Goal: Task Accomplishment & Management: Manage account settings

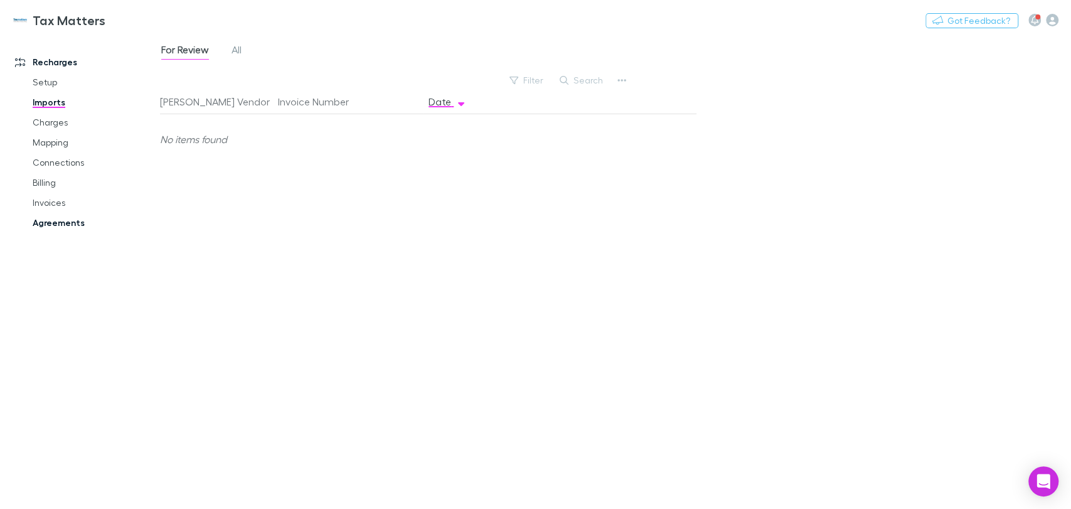
click at [65, 220] on link "Agreements" at bounding box center [94, 223] width 149 height 20
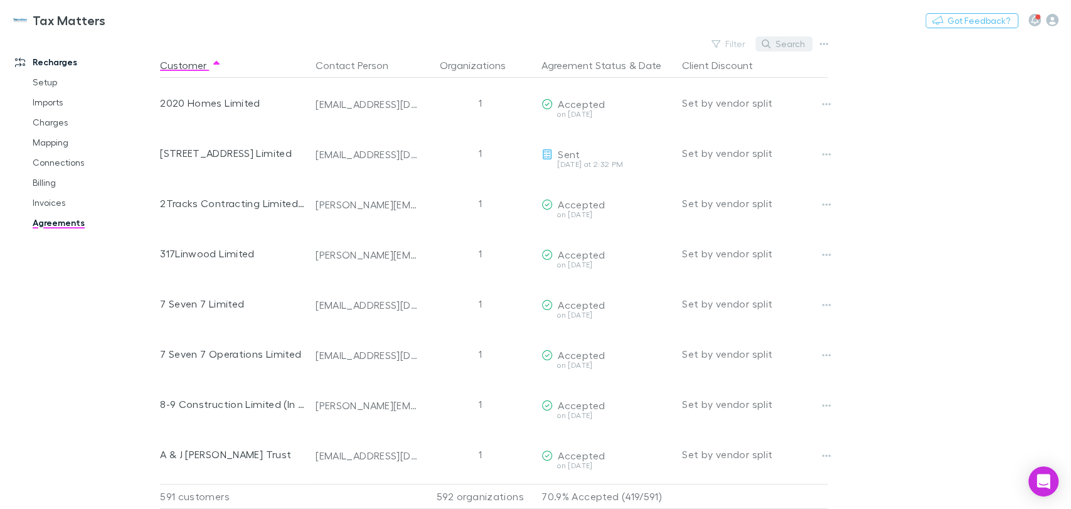
click at [787, 41] on button "Search" at bounding box center [783, 43] width 57 height 15
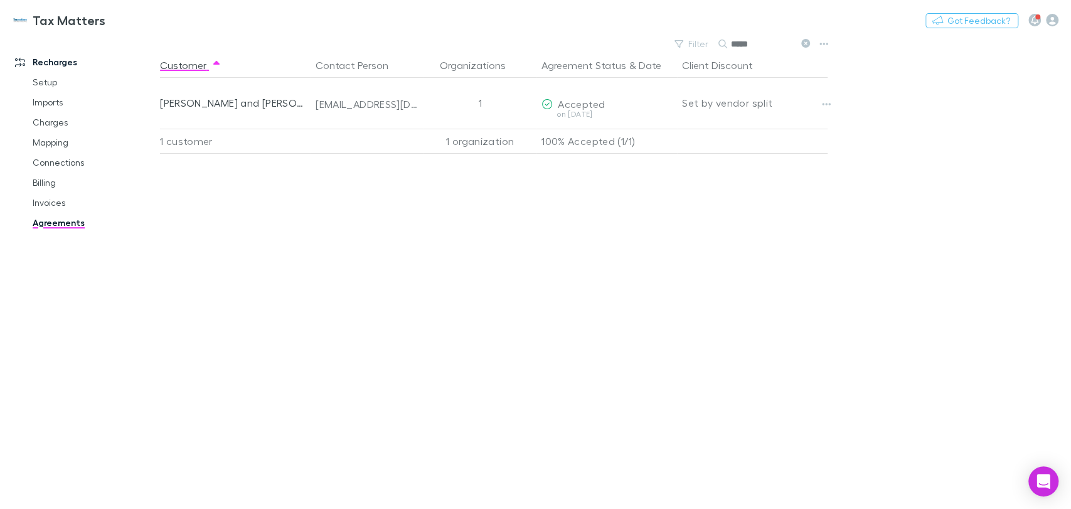
type input "*****"
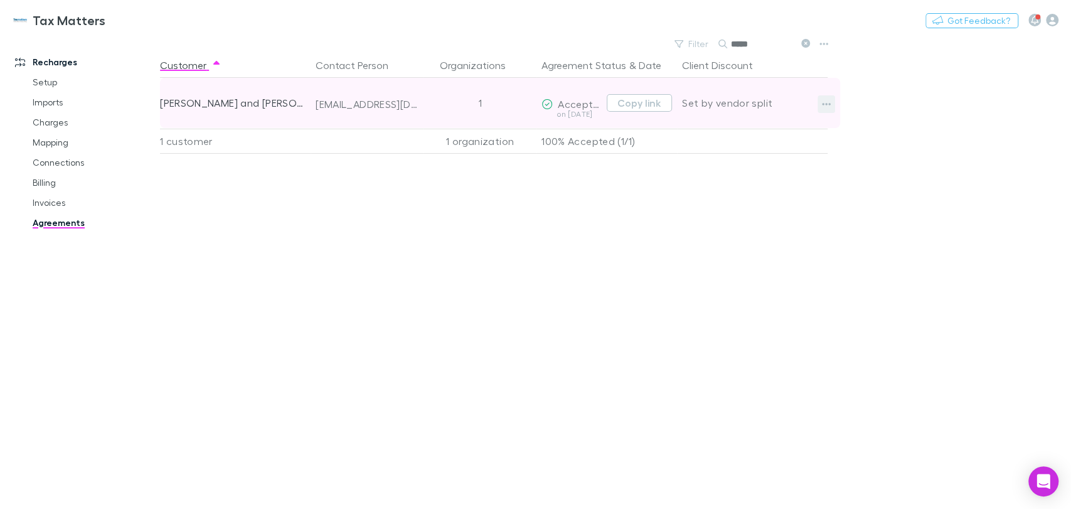
click at [824, 104] on icon "button" at bounding box center [826, 104] width 9 height 10
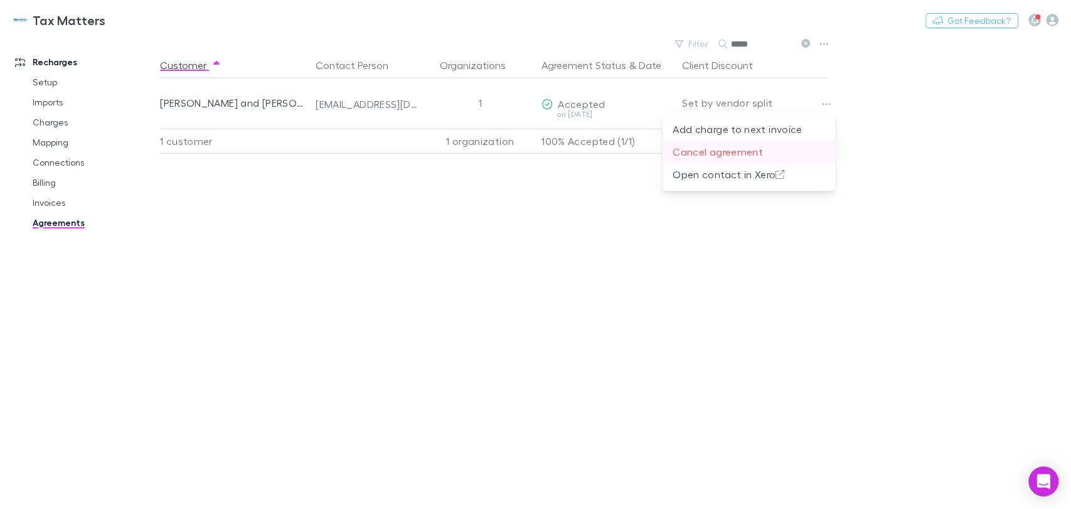
click at [728, 151] on p "Cancel agreement" at bounding box center [749, 151] width 152 height 15
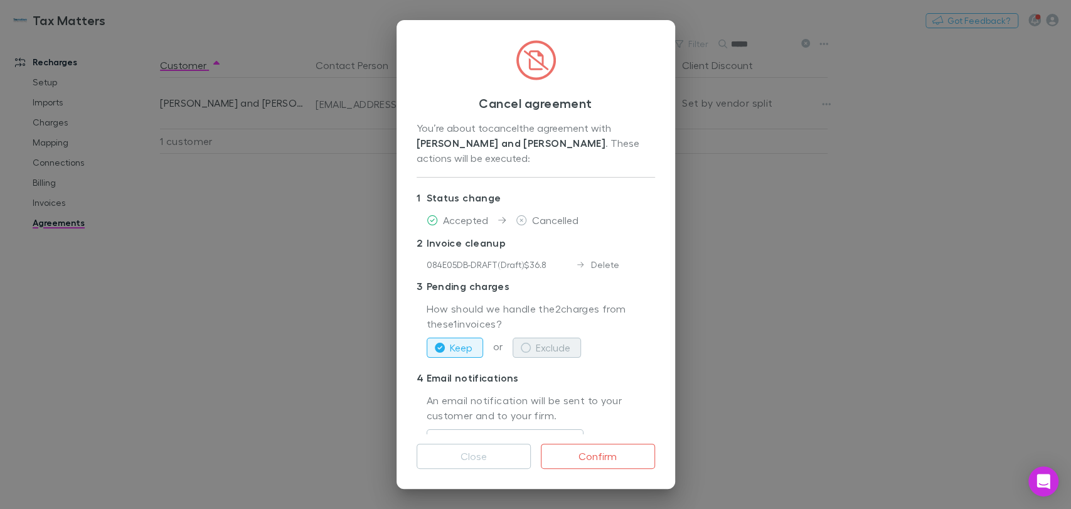
click at [527, 343] on icon "button" at bounding box center [526, 348] width 10 height 10
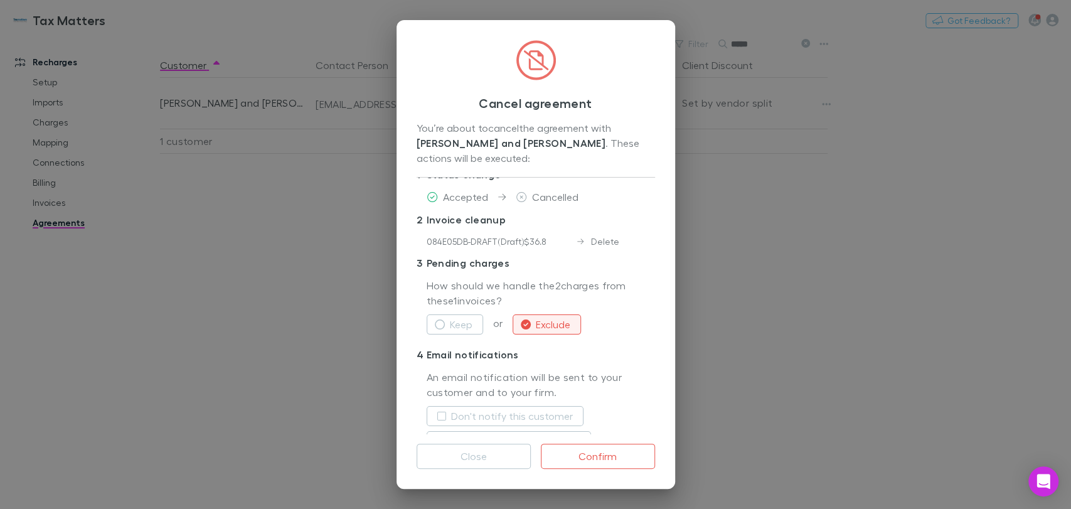
scroll to position [35, 0]
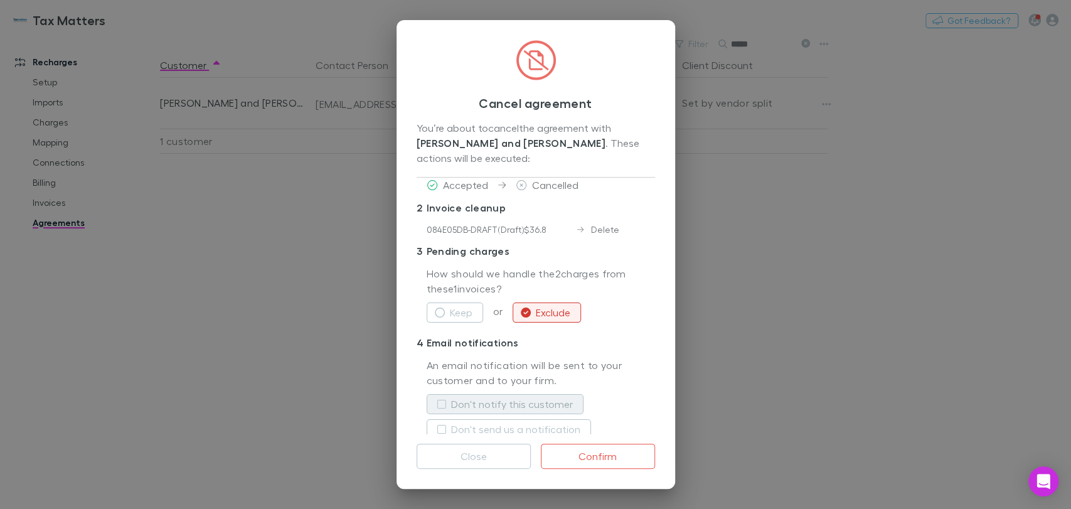
click at [464, 397] on label "Don't notify this customer" at bounding box center [512, 404] width 122 height 15
click at [615, 452] on button "Confirm" at bounding box center [598, 456] width 114 height 25
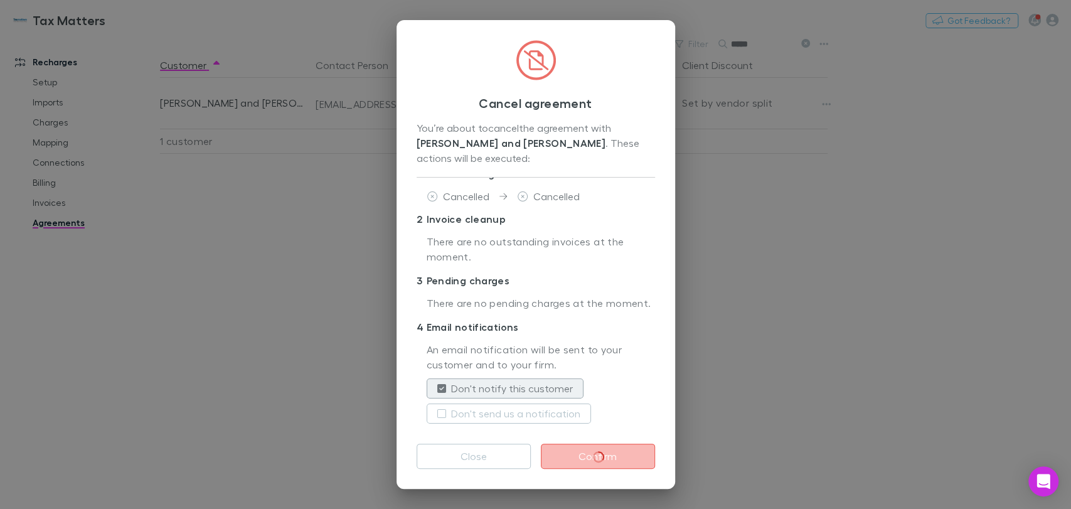
scroll to position [23, 0]
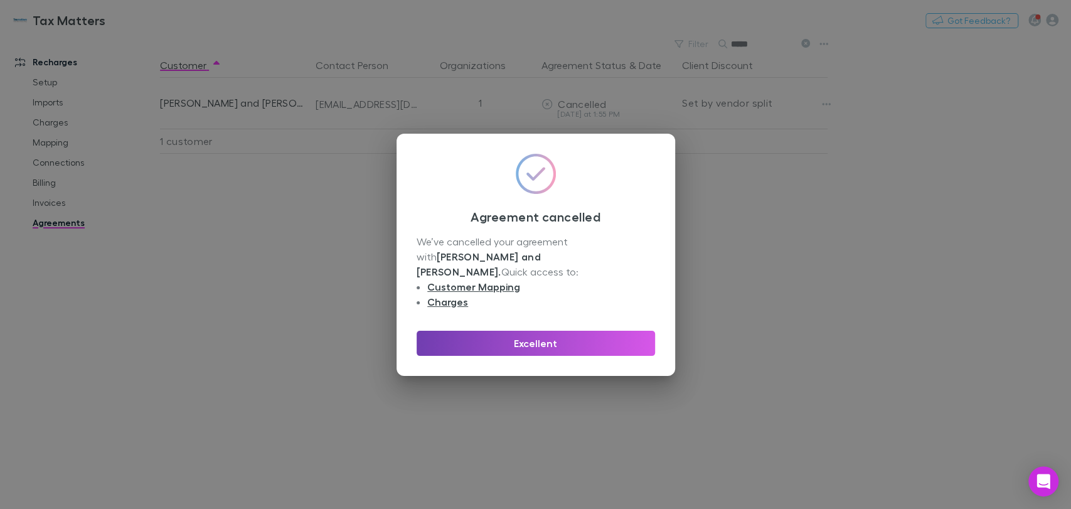
click at [590, 338] on button "Excellent" at bounding box center [536, 343] width 238 height 25
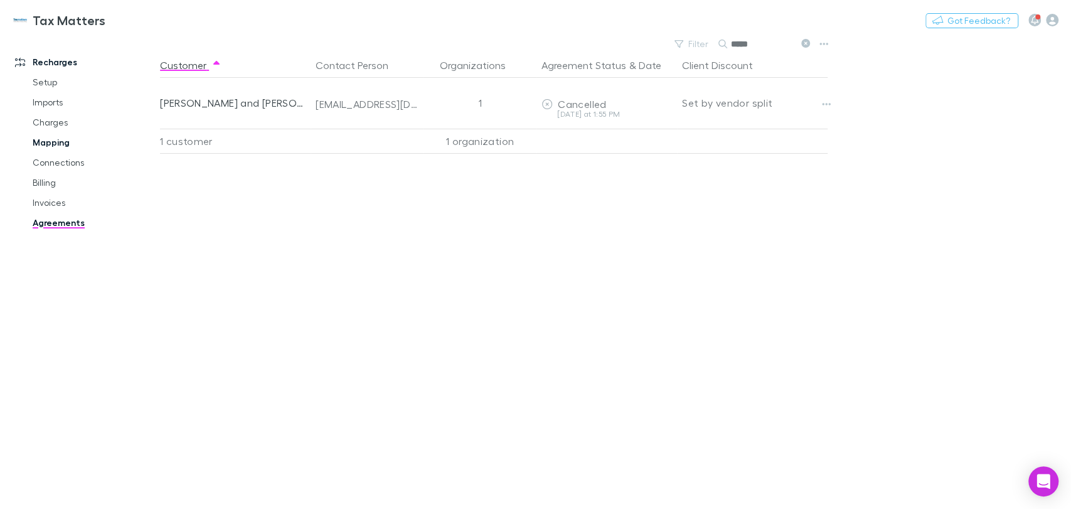
click at [51, 145] on link "Mapping" at bounding box center [94, 142] width 149 height 20
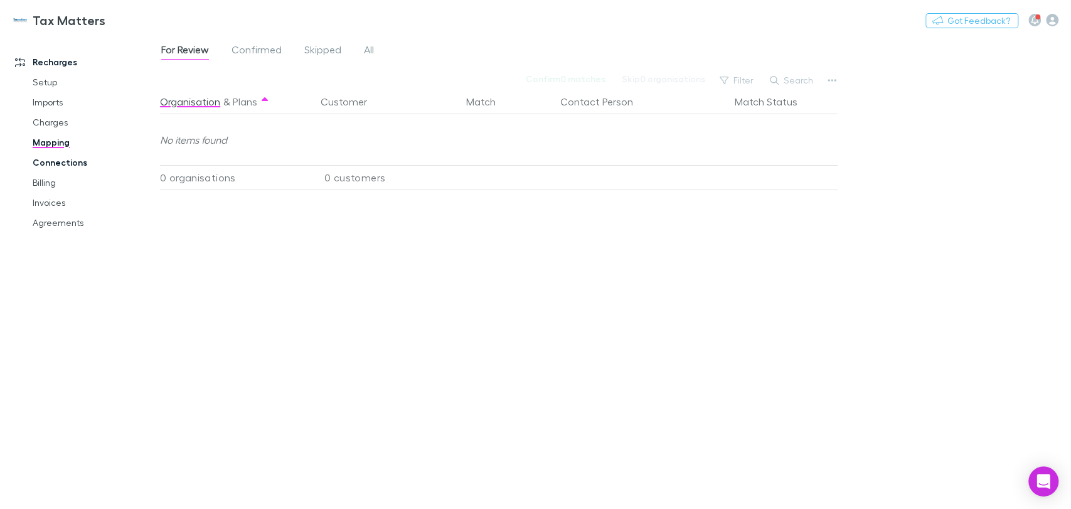
click at [48, 167] on link "Connections" at bounding box center [94, 162] width 149 height 20
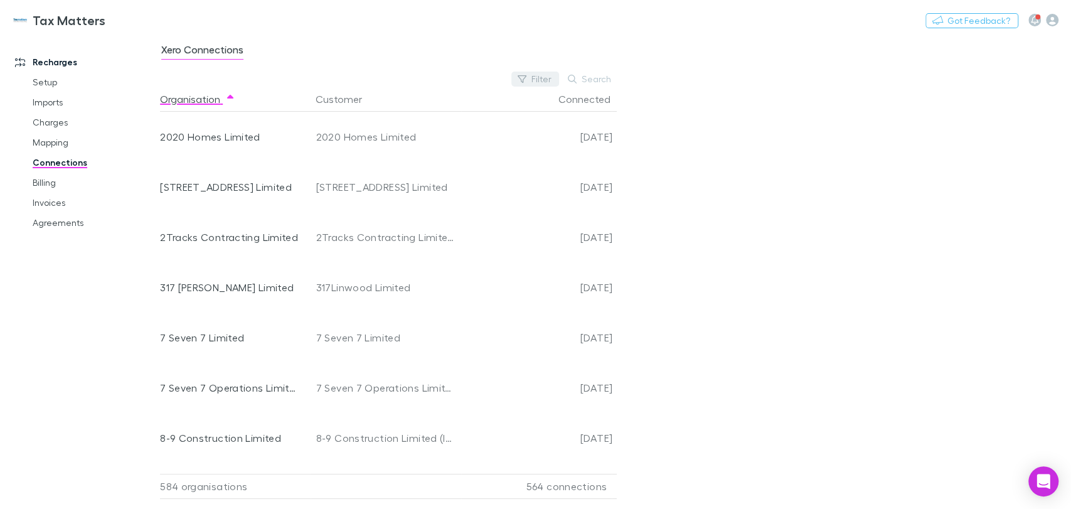
click at [535, 81] on button "Filter" at bounding box center [535, 79] width 48 height 15
click at [351, 183] on li "No" at bounding box center [451, 181] width 218 height 20
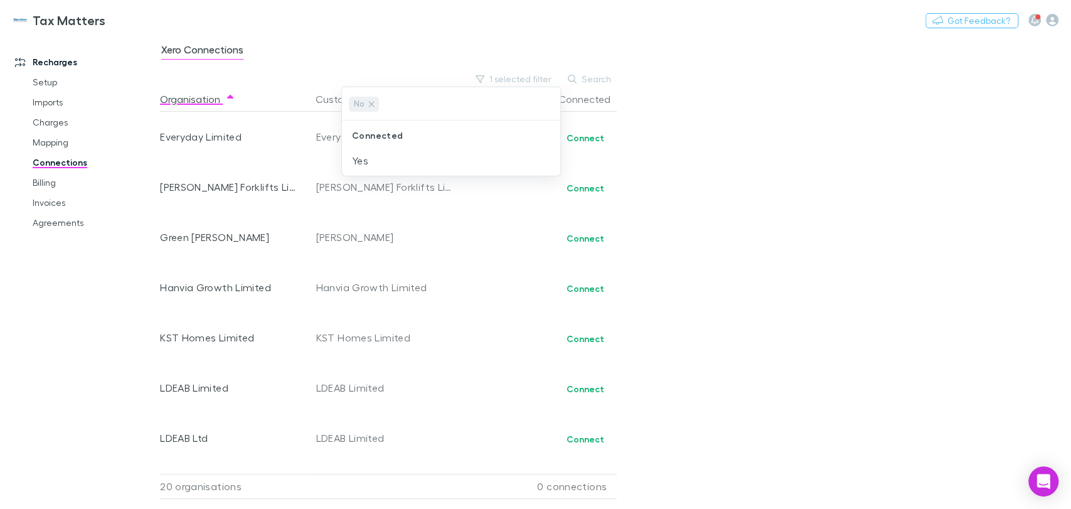
click at [827, 132] on div at bounding box center [535, 254] width 1071 height 509
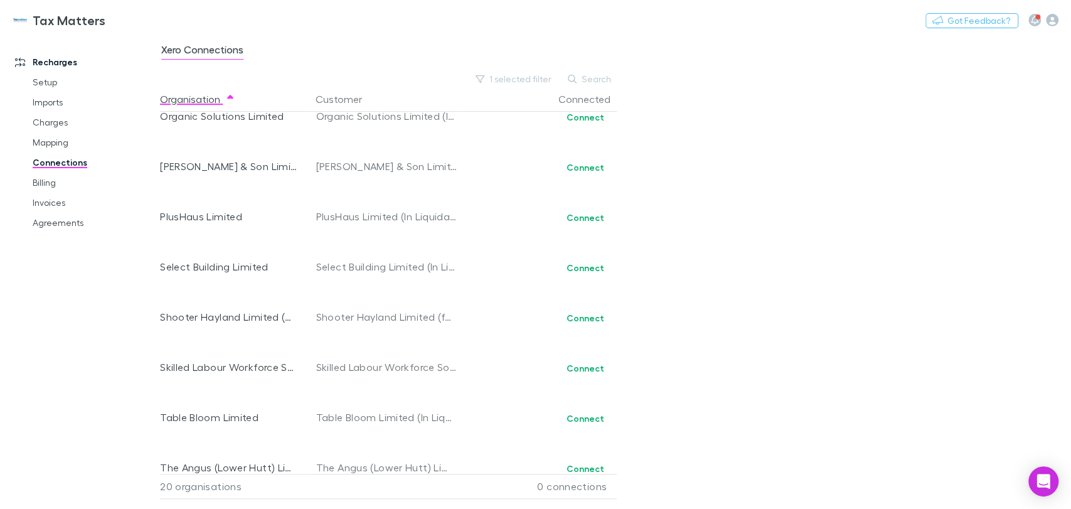
scroll to position [643, 0]
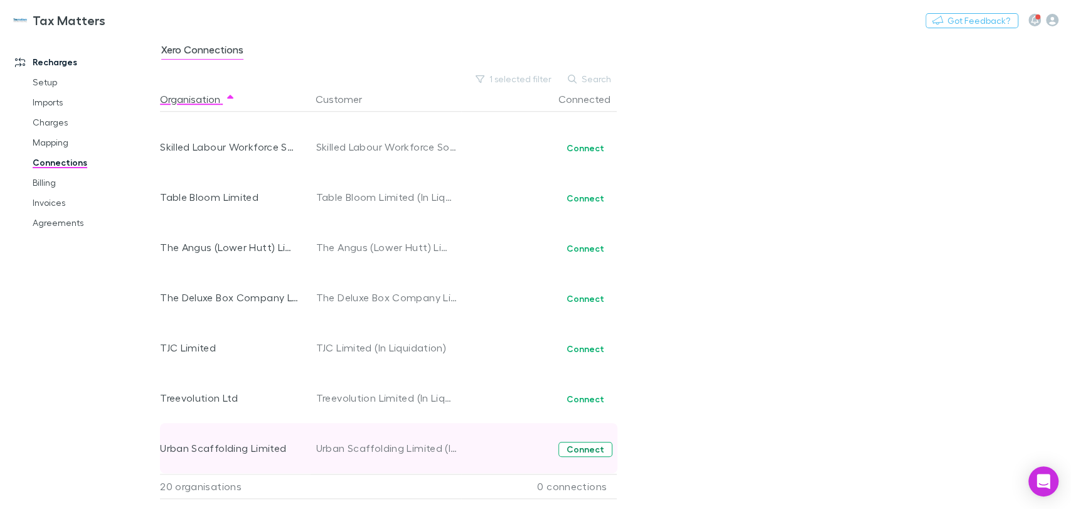
click at [600, 452] on button "Connect" at bounding box center [585, 449] width 54 height 15
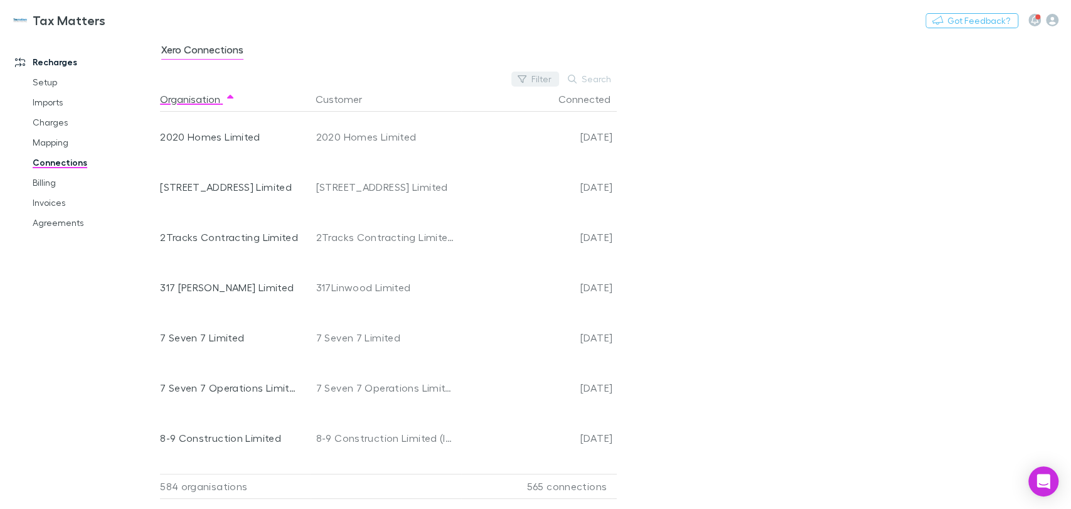
click at [548, 82] on button "Filter" at bounding box center [535, 79] width 48 height 15
click at [391, 178] on li "No" at bounding box center [451, 181] width 218 height 20
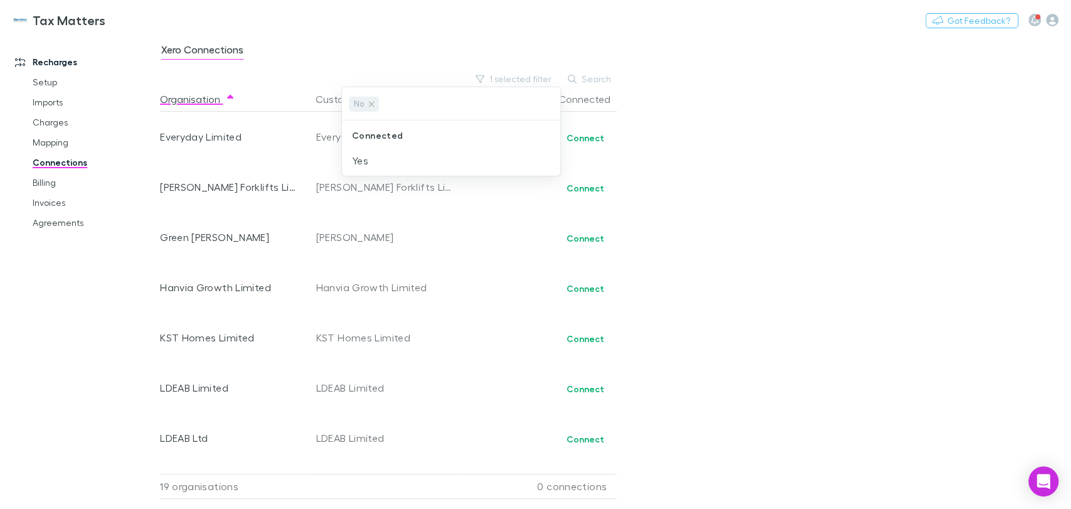
click at [427, 292] on div at bounding box center [535, 254] width 1071 height 509
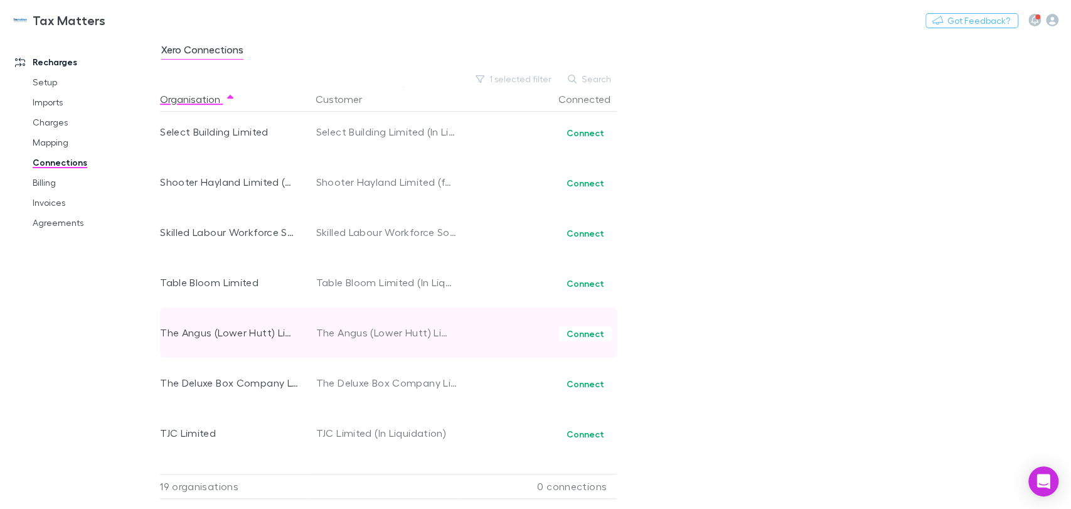
scroll to position [592, 0]
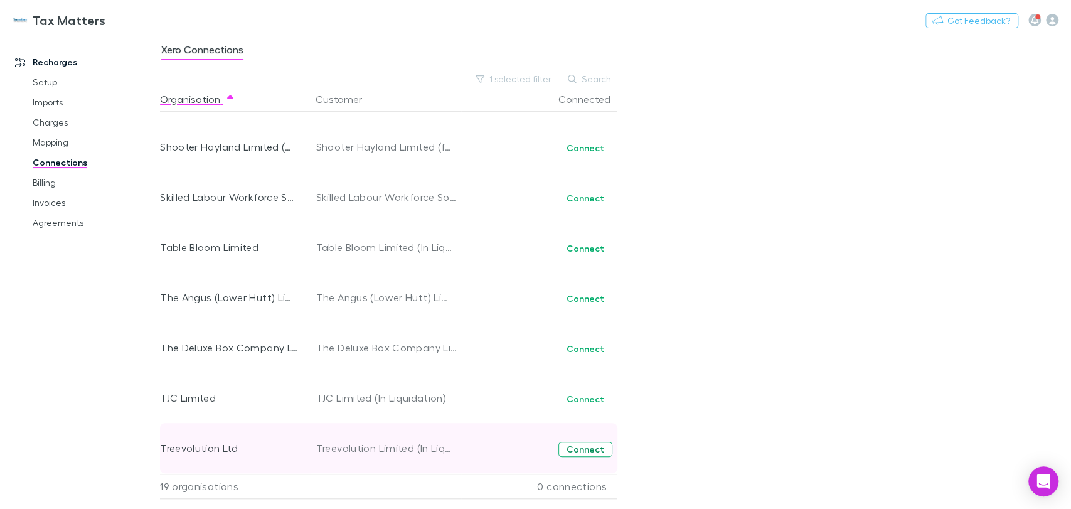
click at [592, 451] on button "Connect" at bounding box center [585, 449] width 54 height 15
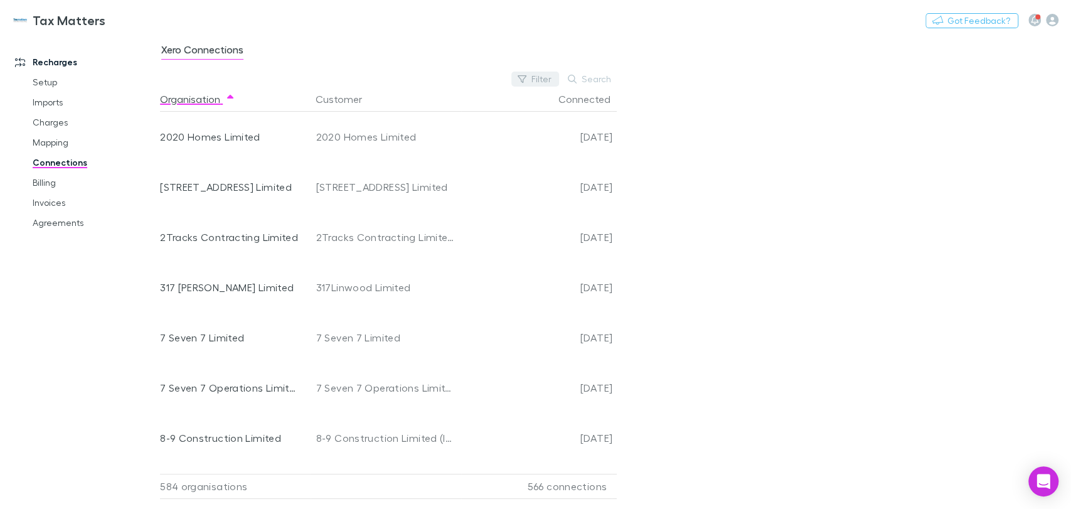
click at [526, 83] on icon "button" at bounding box center [522, 79] width 9 height 9
click at [370, 177] on li "No" at bounding box center [451, 181] width 218 height 20
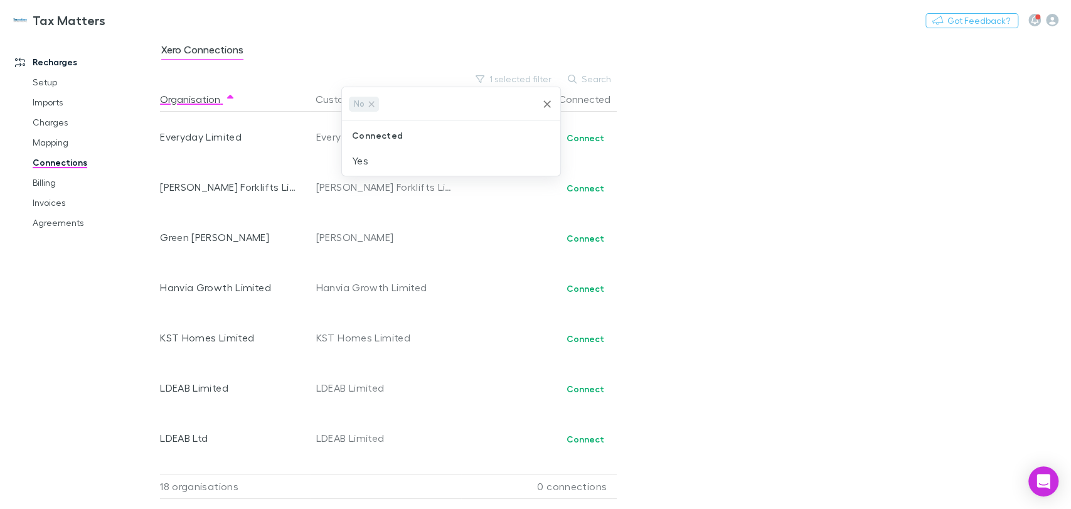
click at [428, 373] on div at bounding box center [535, 254] width 1071 height 509
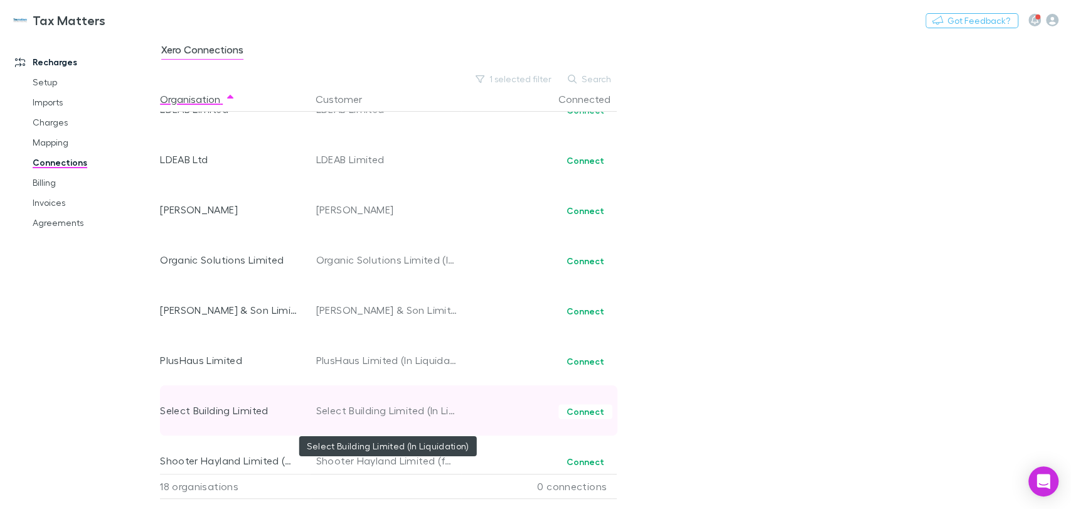
scroll to position [542, 0]
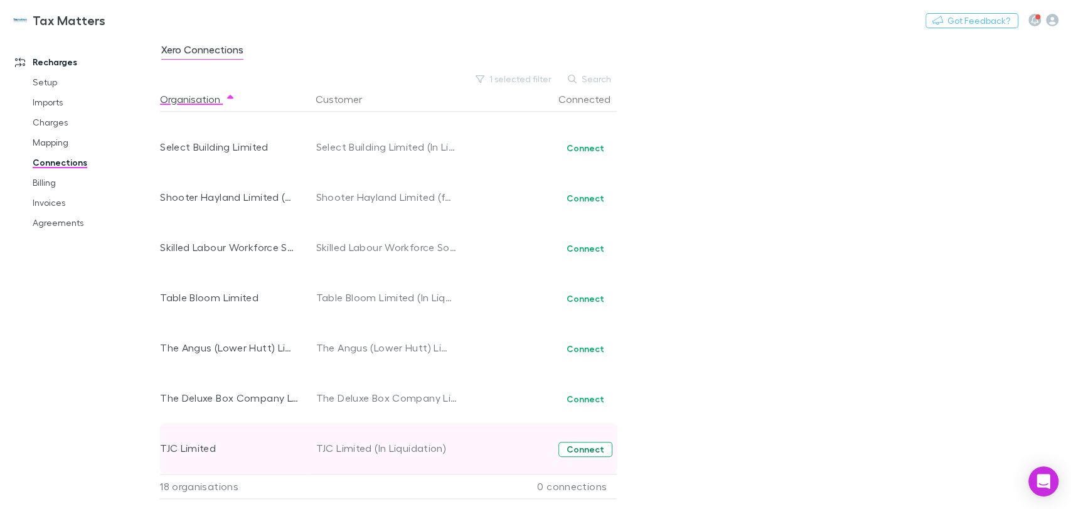
click at [582, 449] on button "Connect" at bounding box center [585, 449] width 54 height 15
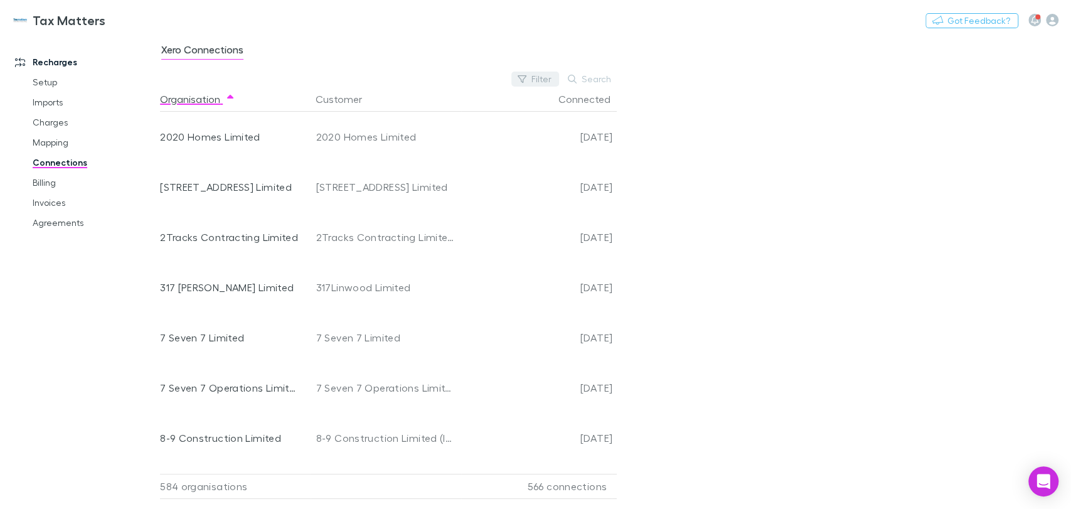
click at [533, 78] on button "Filter" at bounding box center [535, 79] width 48 height 15
click at [356, 178] on li "No" at bounding box center [451, 181] width 218 height 20
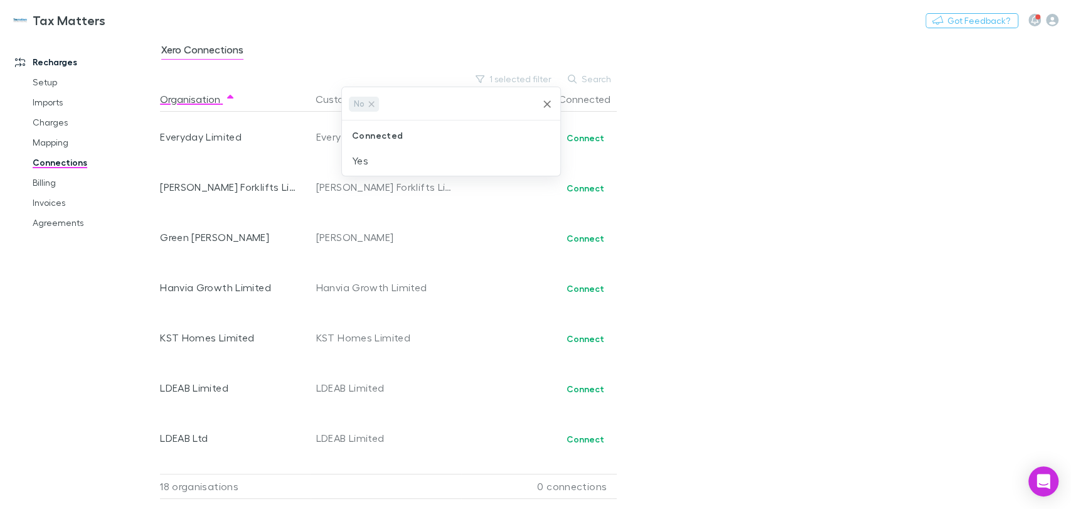
click at [522, 368] on div at bounding box center [535, 254] width 1071 height 509
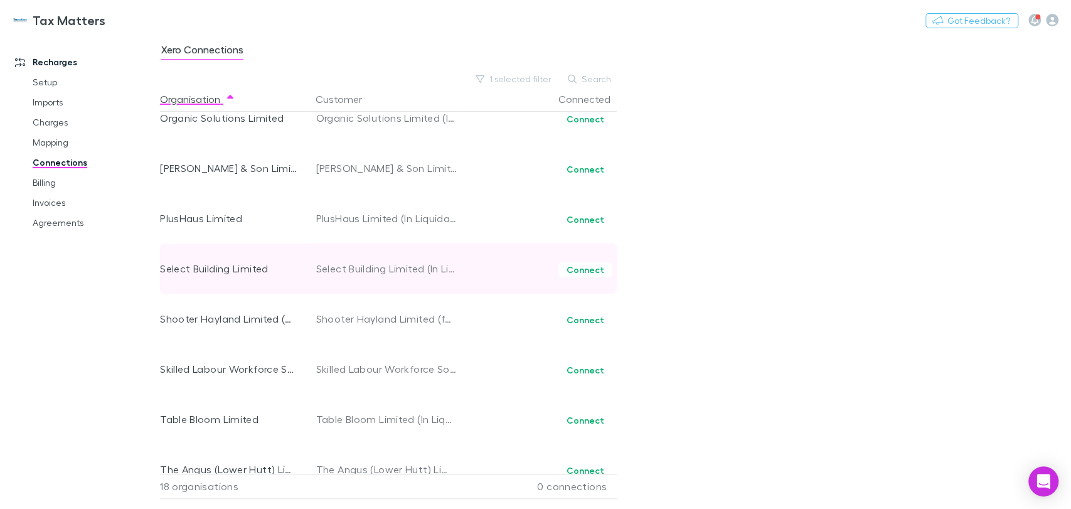
scroll to position [542, 0]
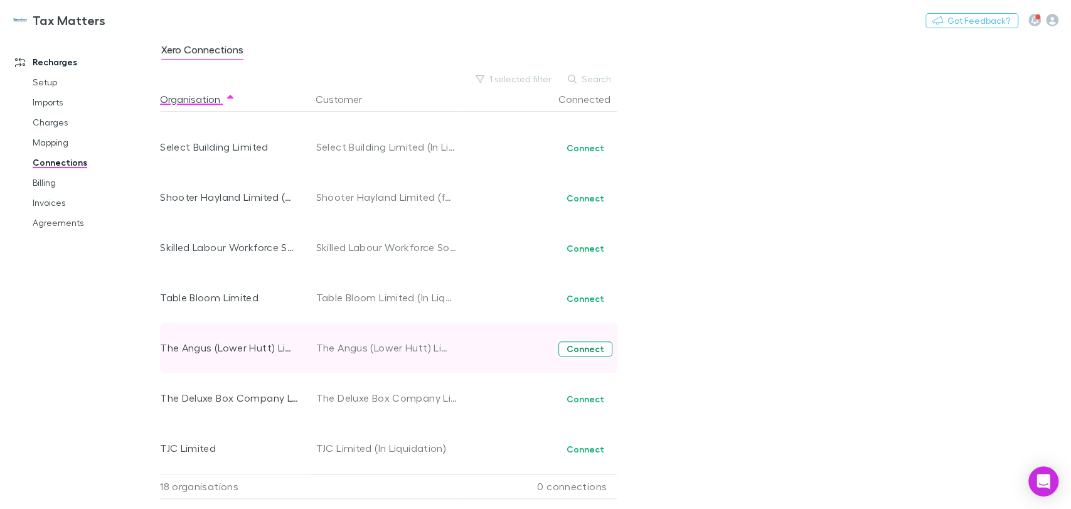
click at [587, 348] on button "Connect" at bounding box center [585, 348] width 54 height 15
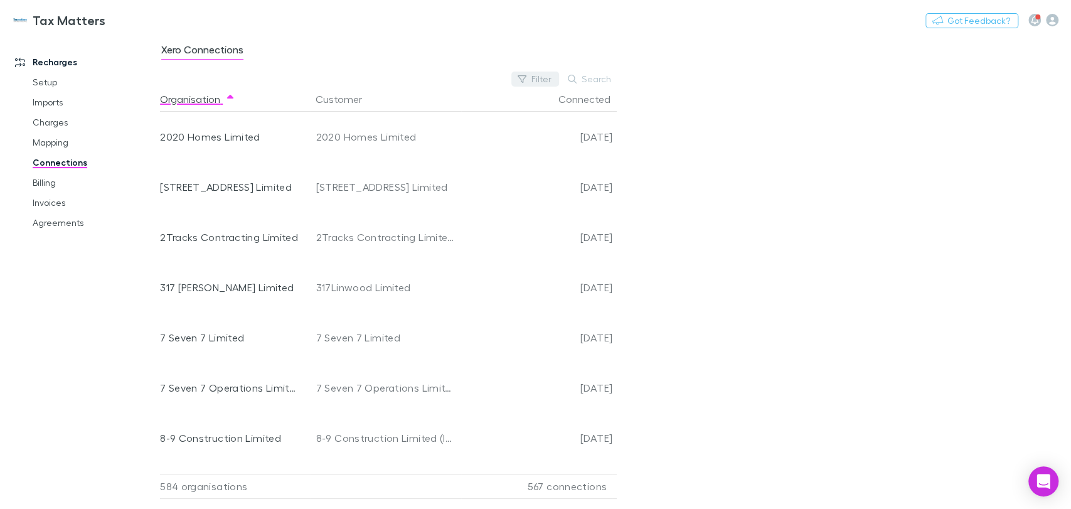
click at [538, 82] on button "Filter" at bounding box center [535, 79] width 48 height 15
click at [368, 183] on li "No" at bounding box center [451, 181] width 218 height 20
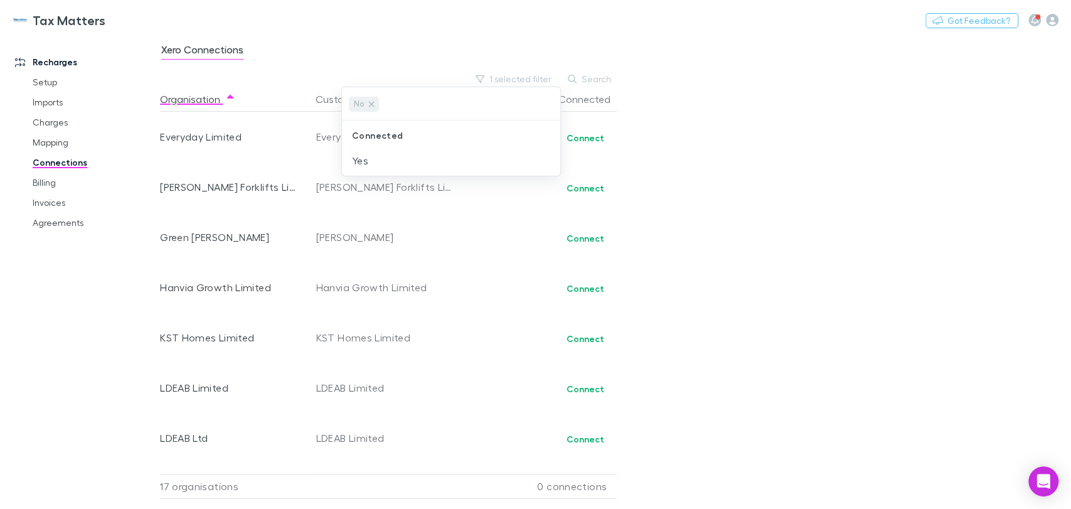
click at [454, 298] on div at bounding box center [535, 254] width 1071 height 509
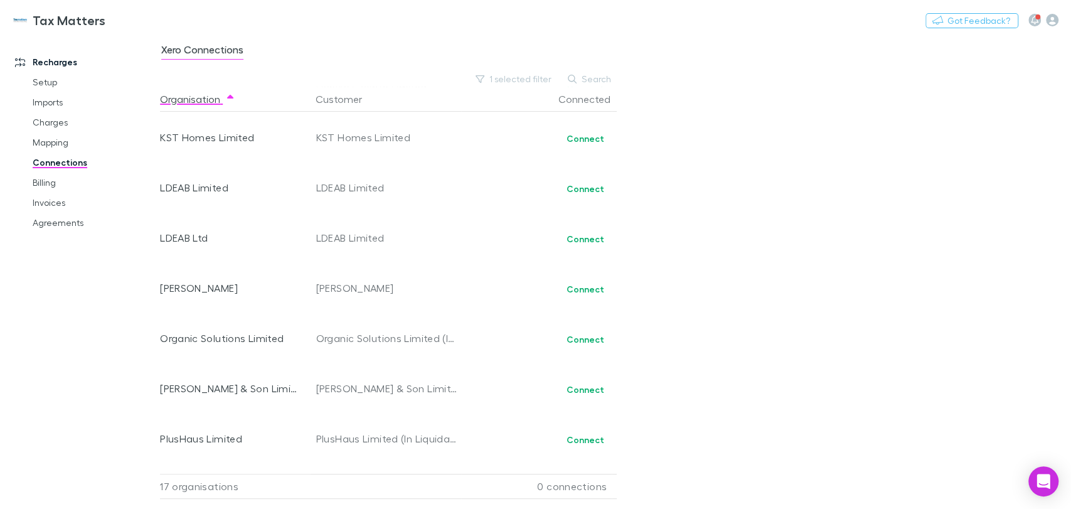
scroll to position [209, 0]
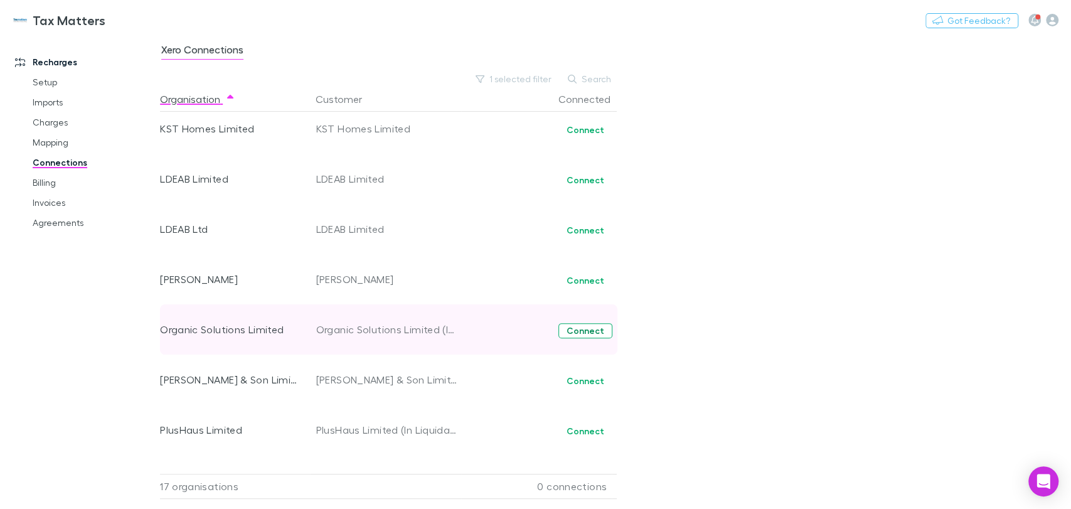
click at [589, 332] on button "Connect" at bounding box center [585, 330] width 54 height 15
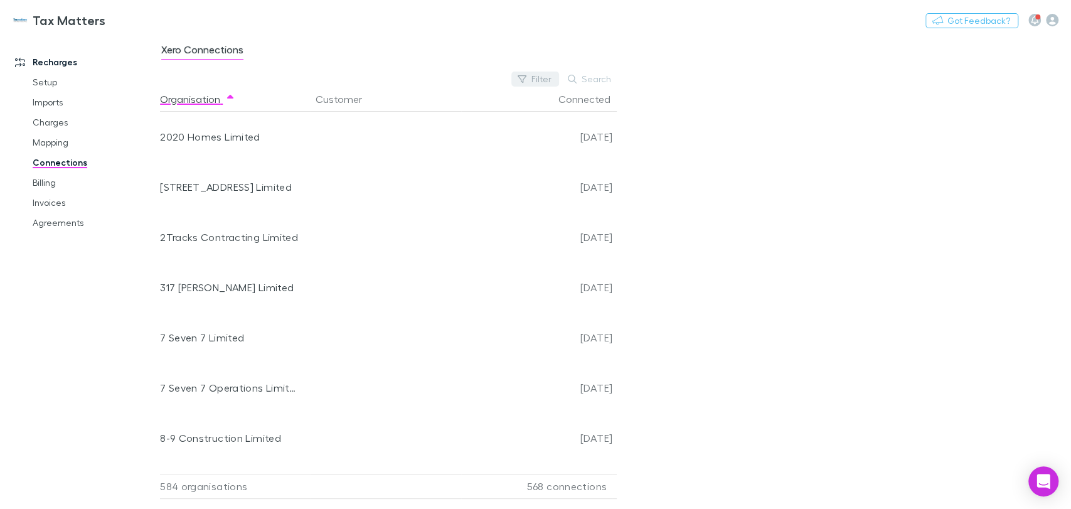
click at [529, 84] on button "Filter" at bounding box center [535, 79] width 48 height 15
click at [355, 181] on li "No" at bounding box center [451, 181] width 218 height 20
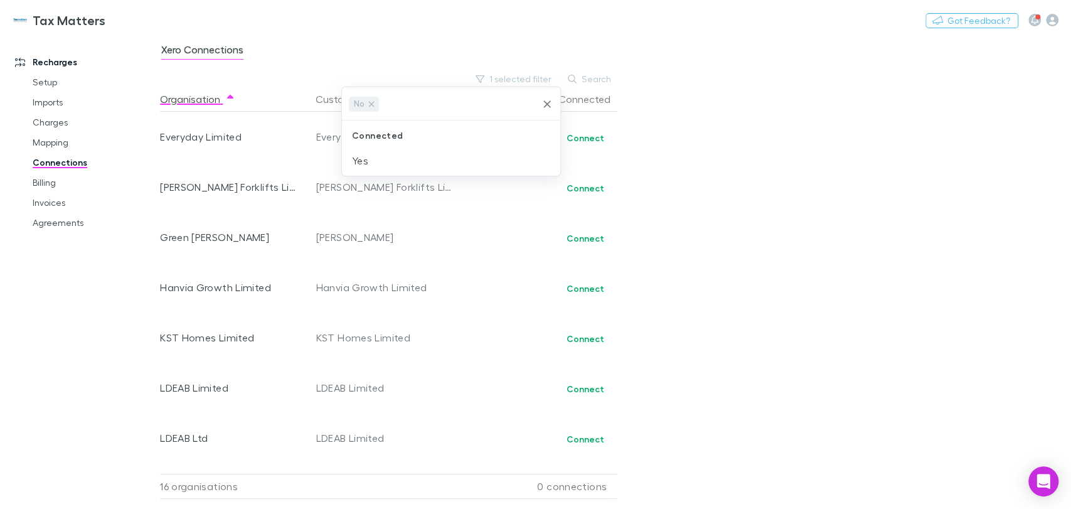
click at [446, 247] on div at bounding box center [535, 254] width 1071 height 509
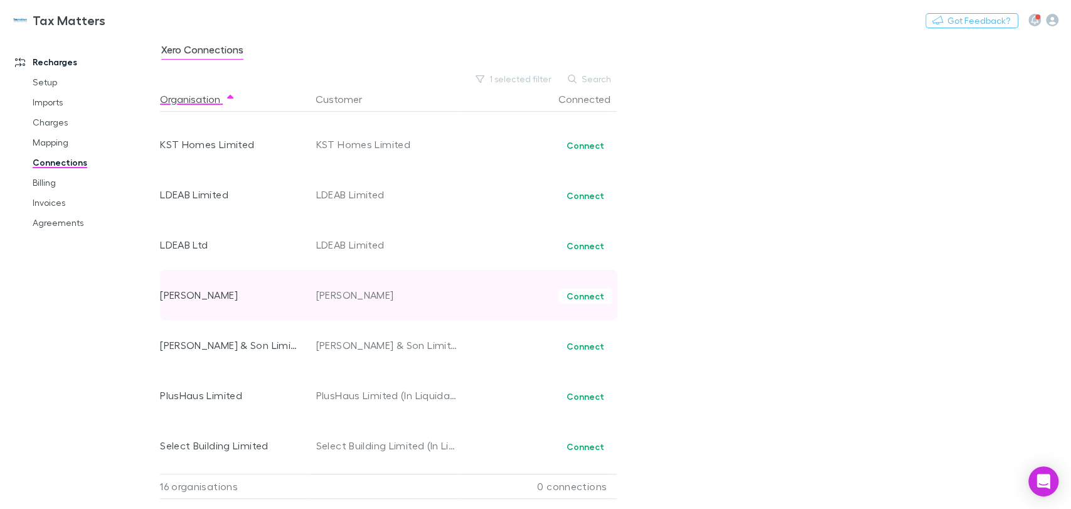
scroll to position [209, 0]
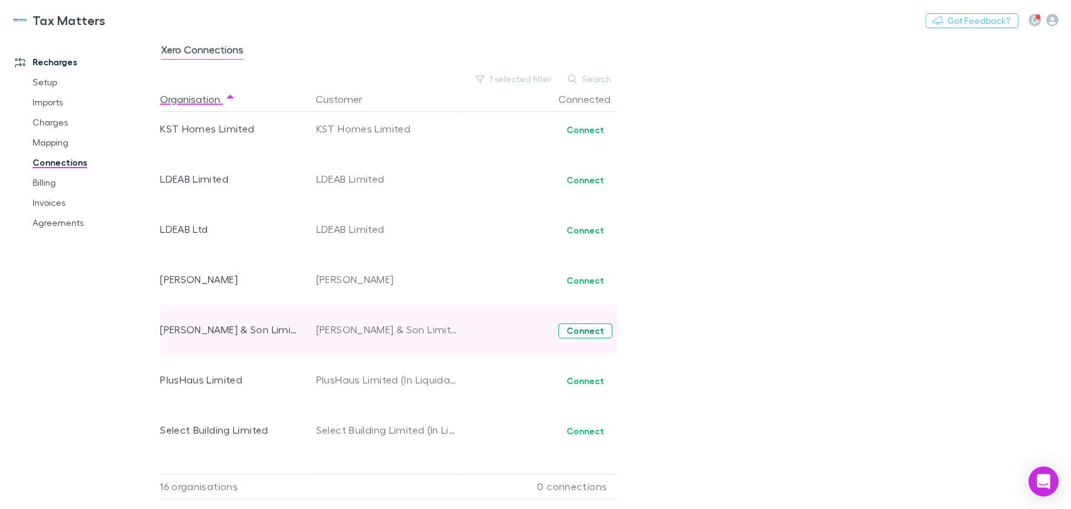
click at [590, 333] on button "Connect" at bounding box center [585, 330] width 54 height 15
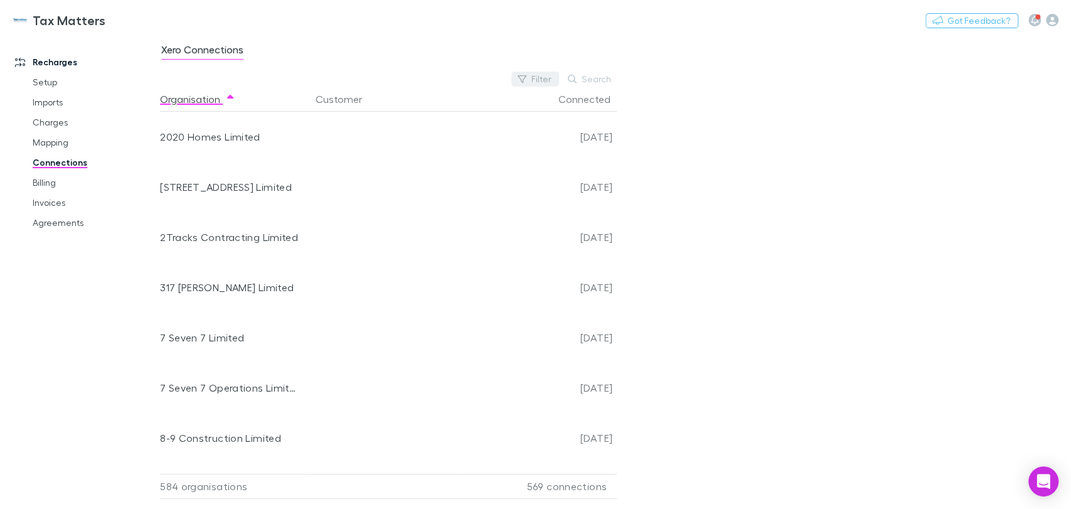
click at [539, 83] on button "Filter" at bounding box center [535, 79] width 48 height 15
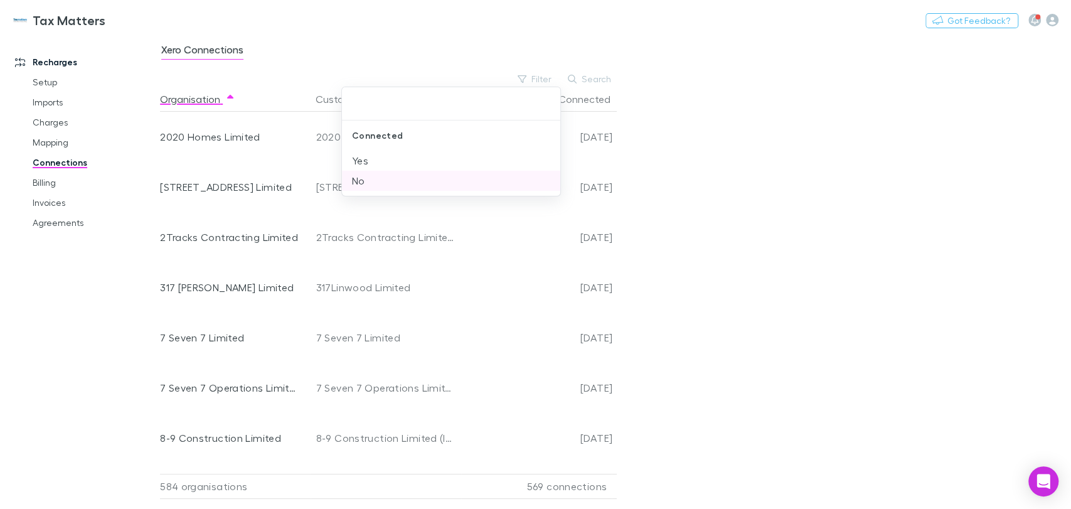
click at [366, 181] on li "No" at bounding box center [451, 181] width 218 height 20
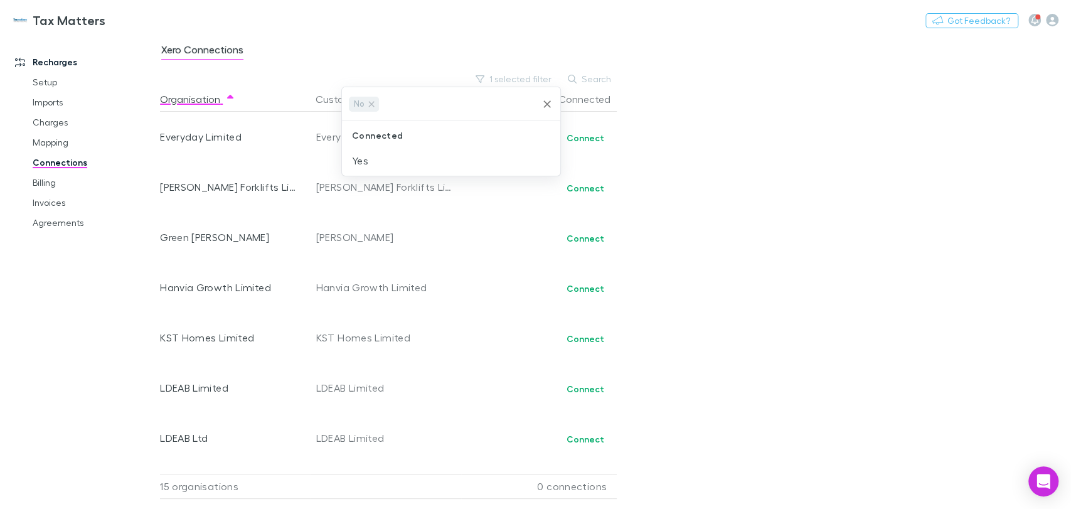
click at [498, 302] on div at bounding box center [535, 254] width 1071 height 509
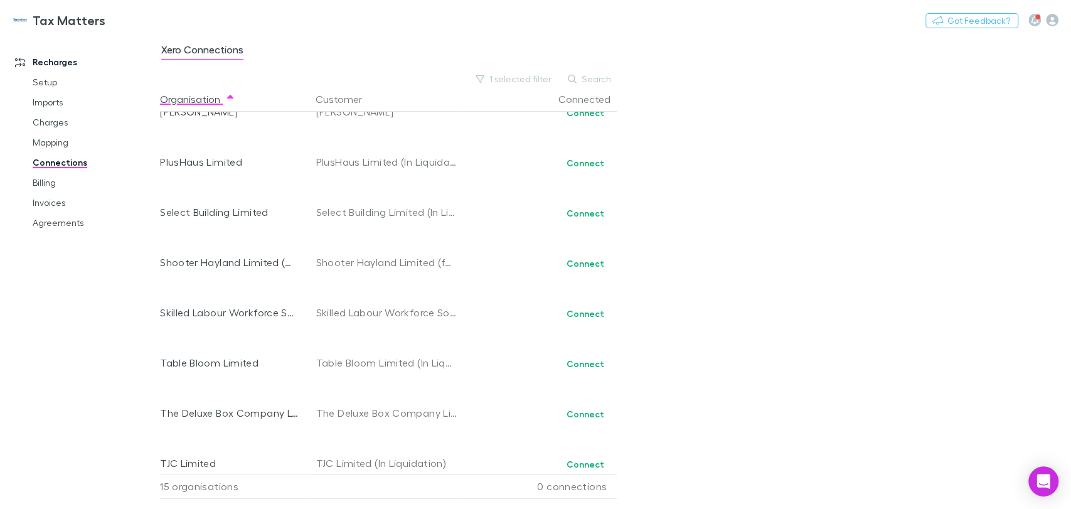
scroll to position [392, 0]
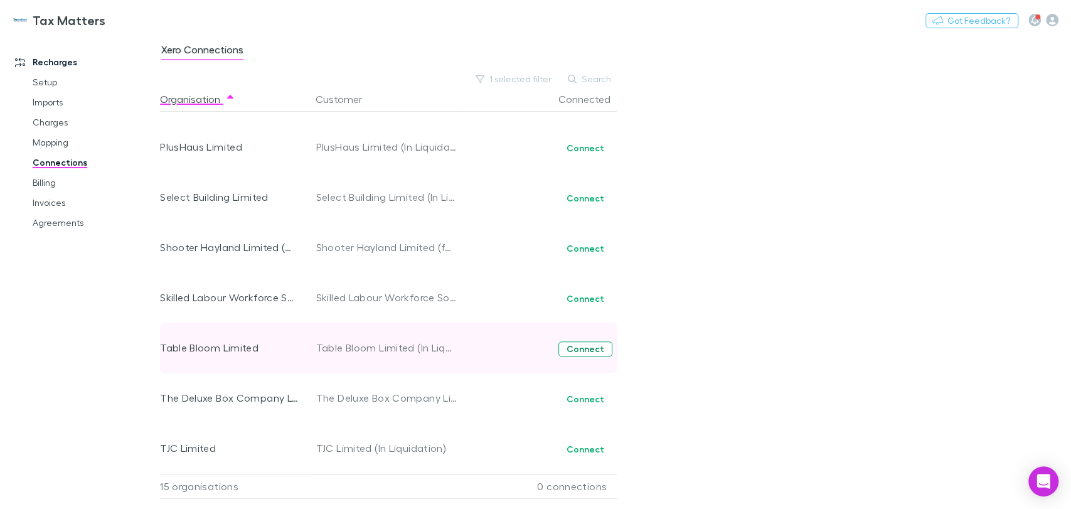
click at [591, 354] on button "Connect" at bounding box center [585, 348] width 54 height 15
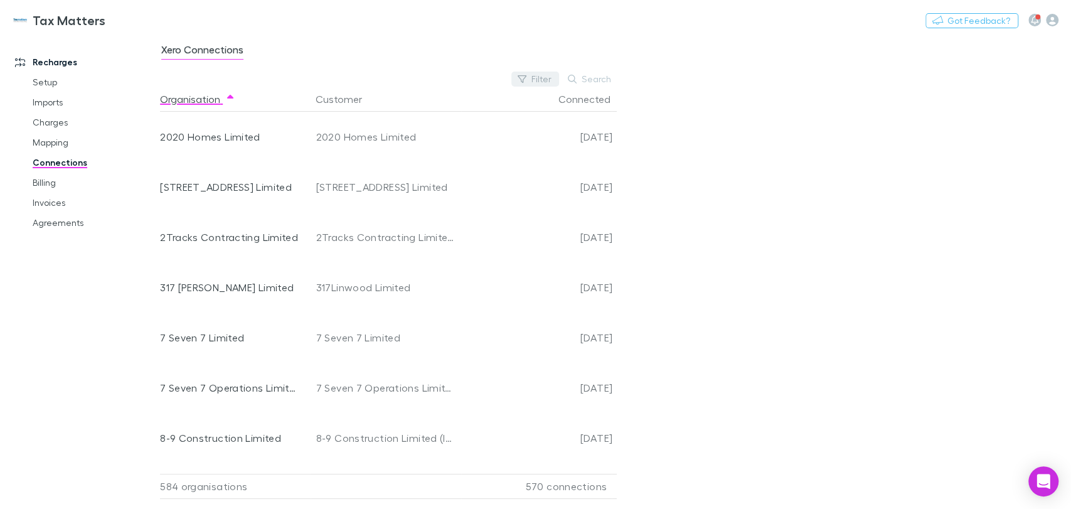
click at [547, 76] on button "Filter" at bounding box center [535, 79] width 48 height 15
click at [364, 185] on li "No" at bounding box center [451, 181] width 218 height 20
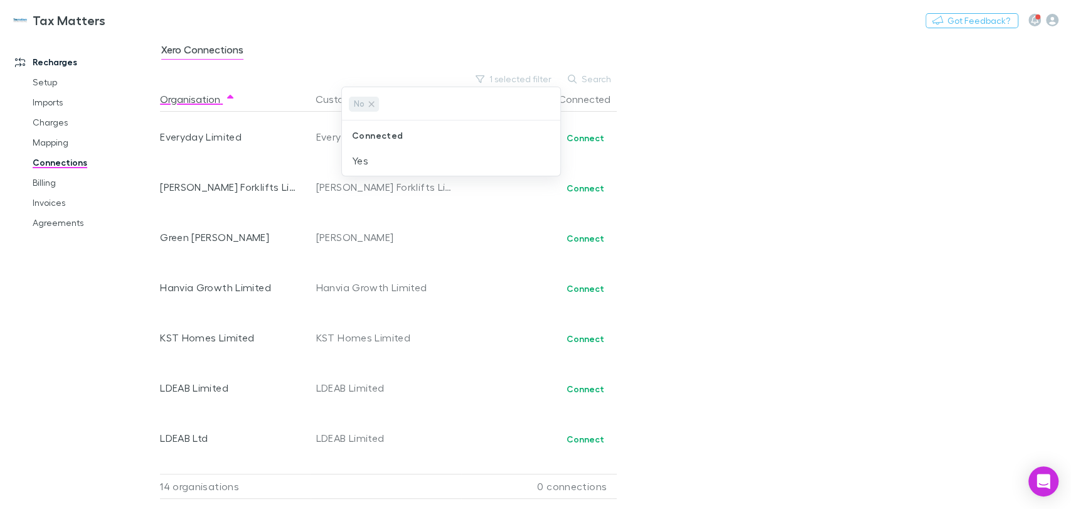
click at [440, 247] on div at bounding box center [535, 254] width 1071 height 509
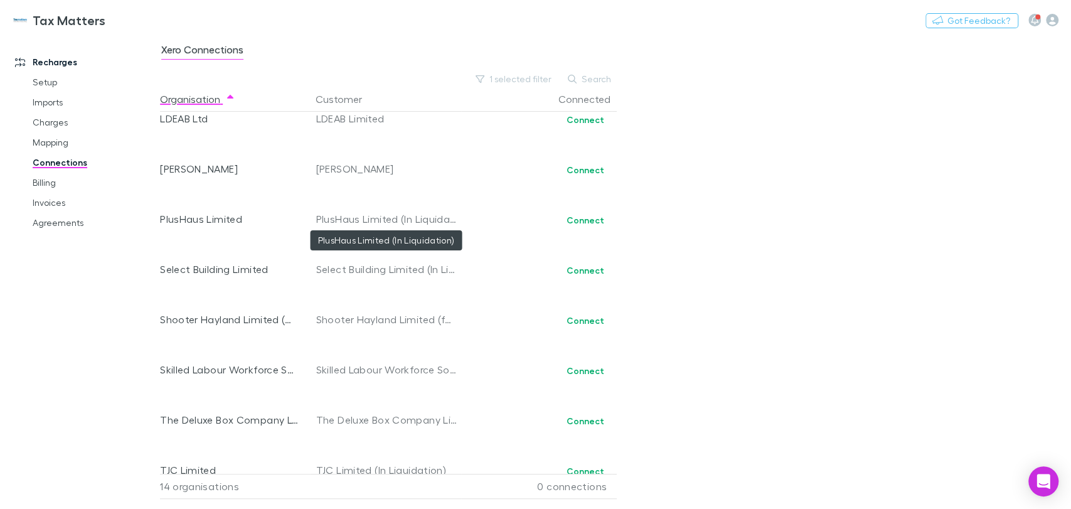
scroll to position [341, 0]
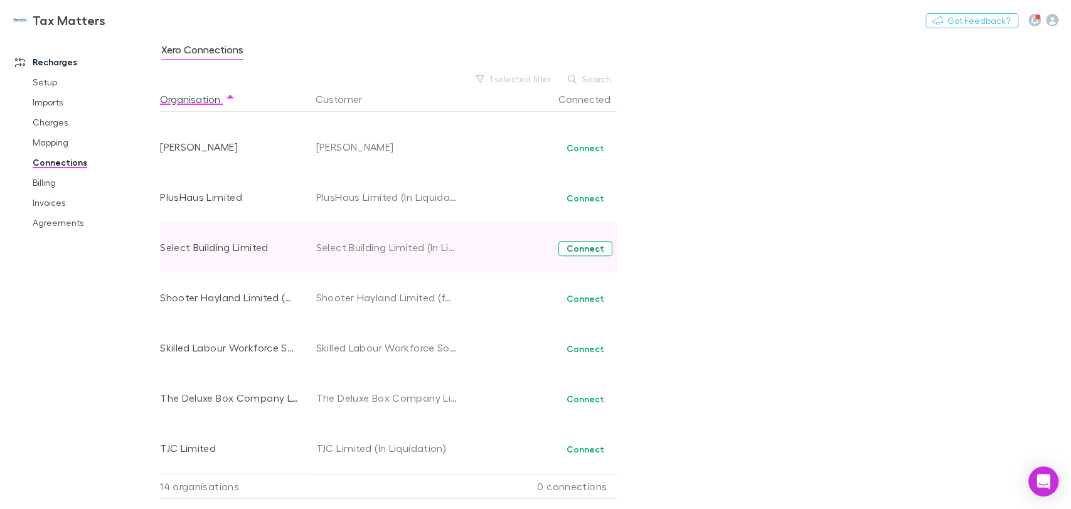
click at [589, 249] on button "Connect" at bounding box center [585, 248] width 54 height 15
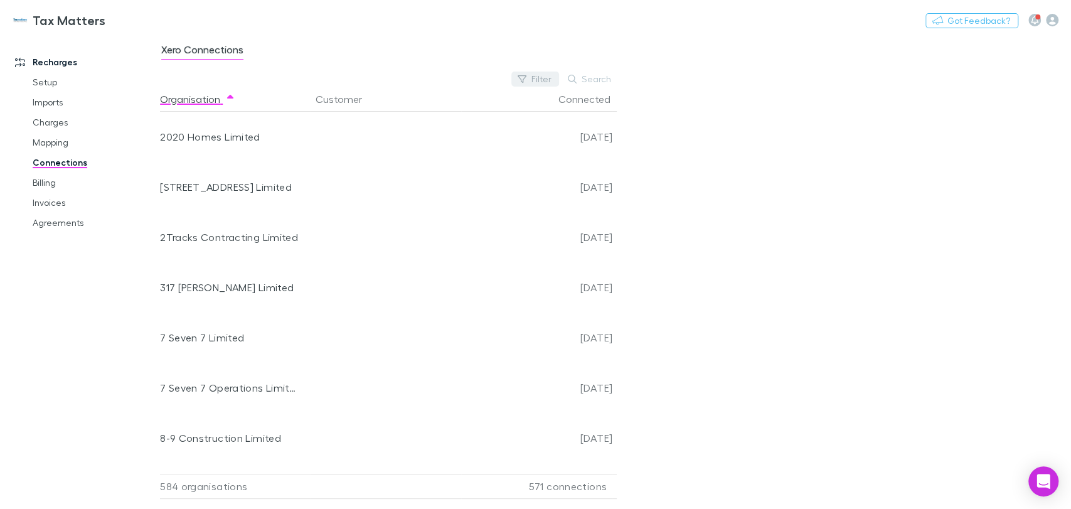
click at [542, 78] on button "Filter" at bounding box center [535, 79] width 48 height 15
click at [363, 177] on li "No" at bounding box center [451, 181] width 218 height 20
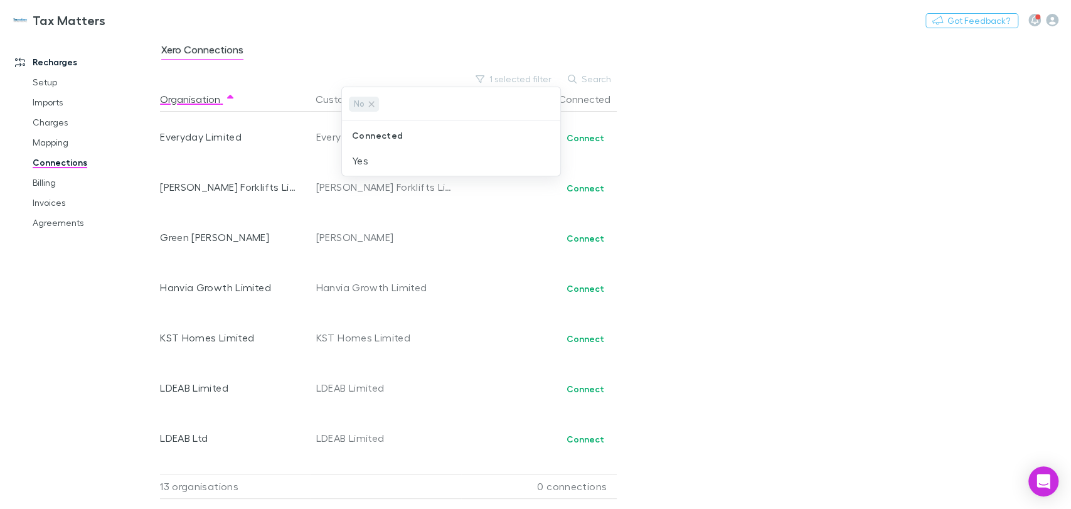
click at [472, 337] on div at bounding box center [535, 254] width 1071 height 509
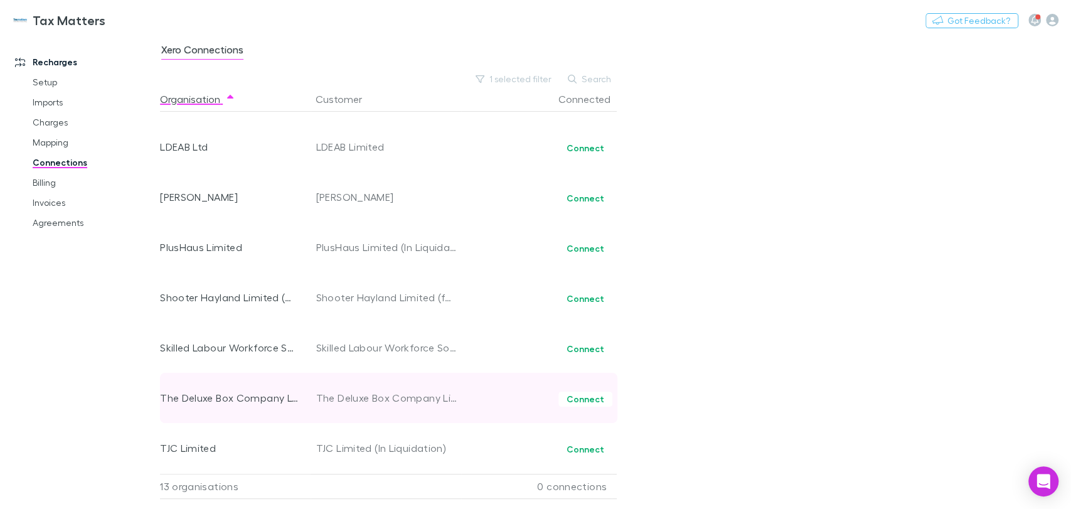
scroll to position [221, 0]
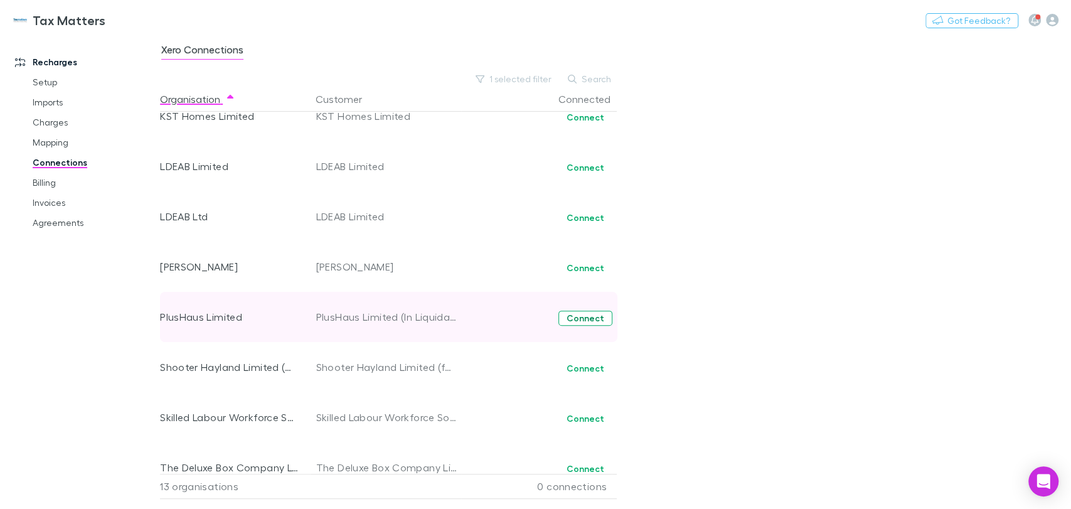
click at [582, 315] on button "Connect" at bounding box center [585, 318] width 54 height 15
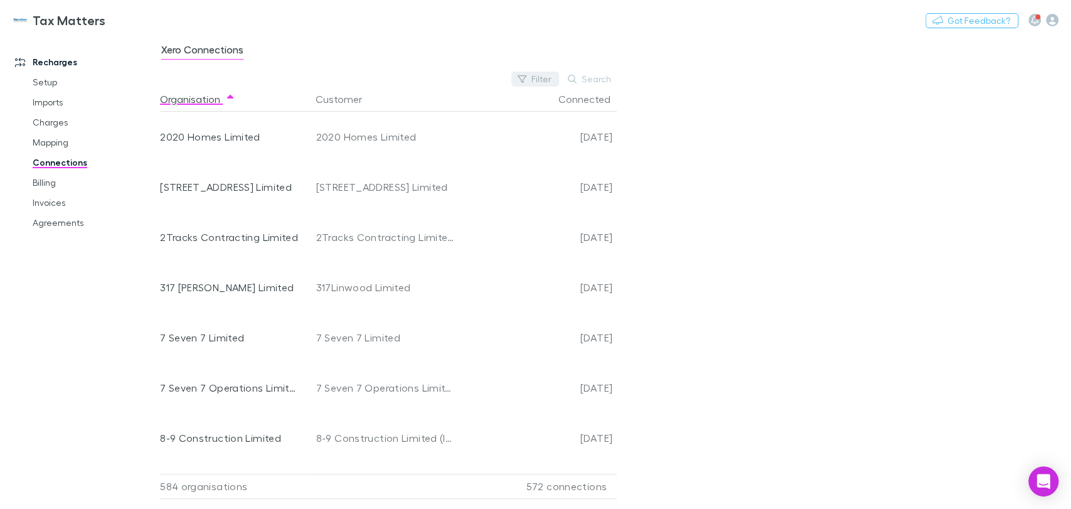
click at [541, 80] on button "Filter" at bounding box center [535, 79] width 48 height 15
click at [358, 174] on li "No" at bounding box center [451, 181] width 218 height 20
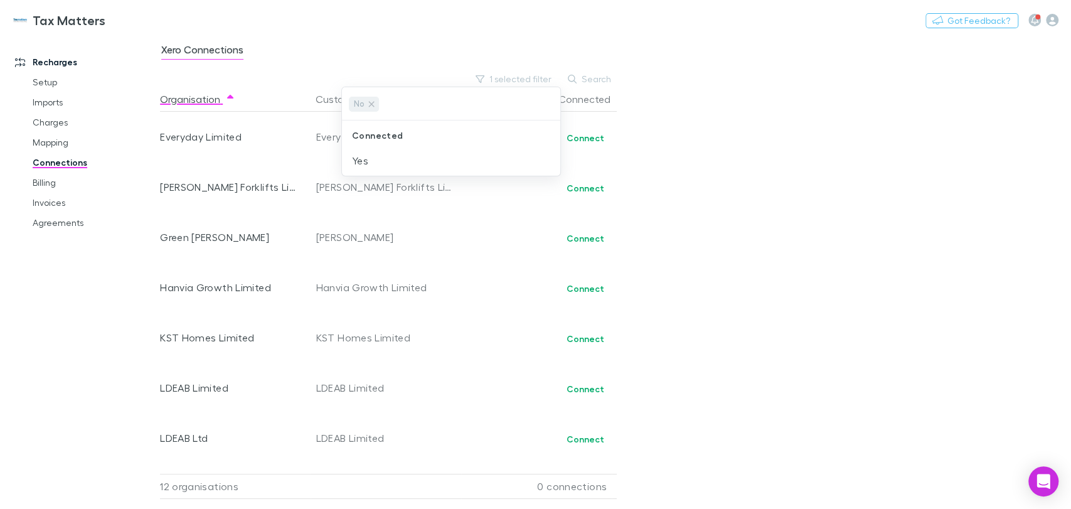
click at [416, 288] on div at bounding box center [535, 254] width 1071 height 509
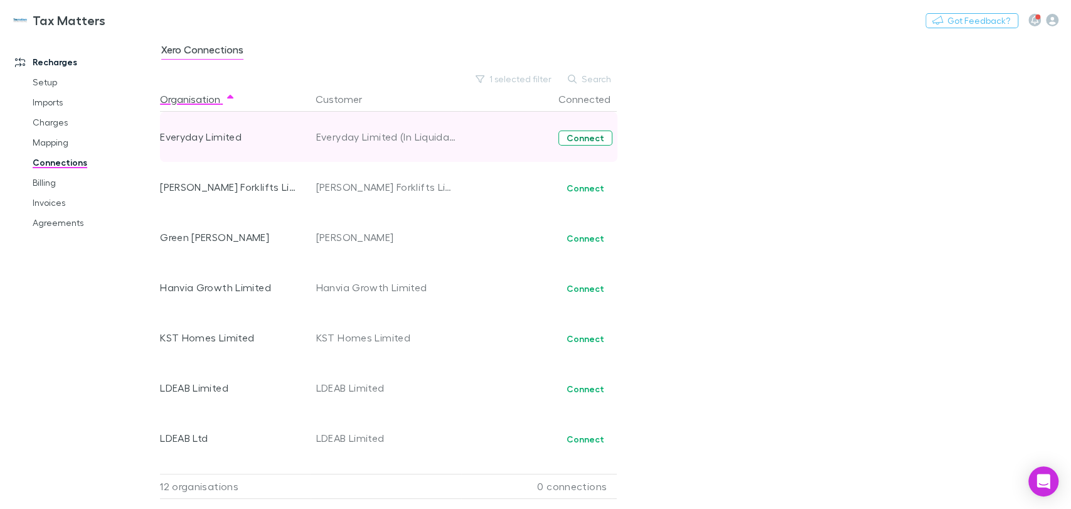
click at [598, 136] on button "Connect" at bounding box center [585, 138] width 54 height 15
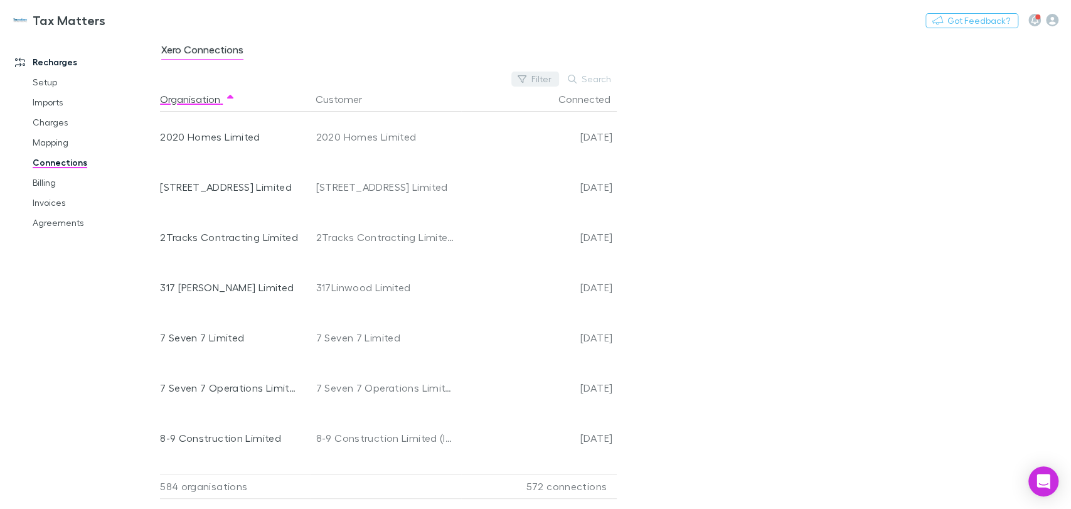
click at [552, 77] on button "Filter" at bounding box center [535, 79] width 48 height 15
click at [356, 183] on li "No" at bounding box center [451, 181] width 218 height 20
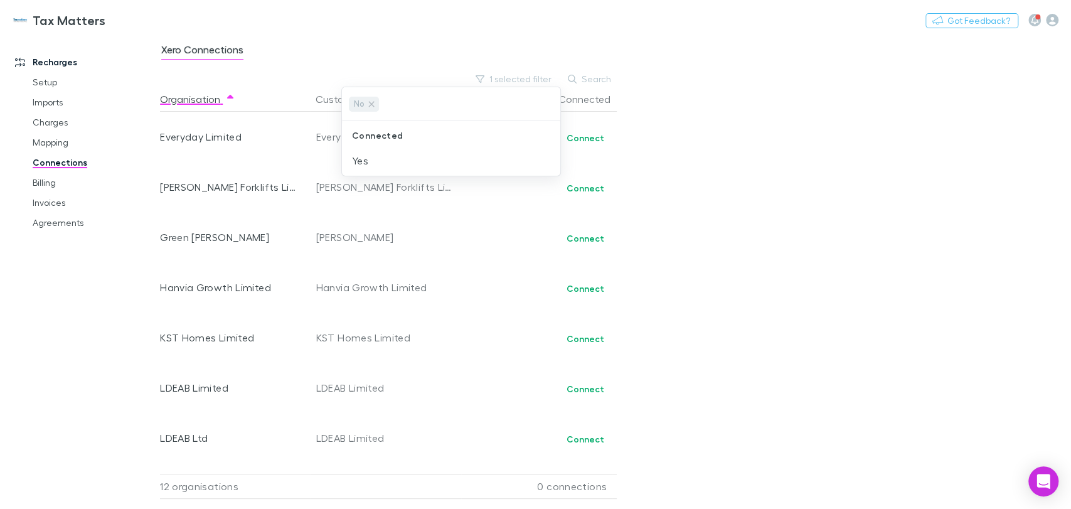
click at [444, 227] on div at bounding box center [535, 254] width 1071 height 509
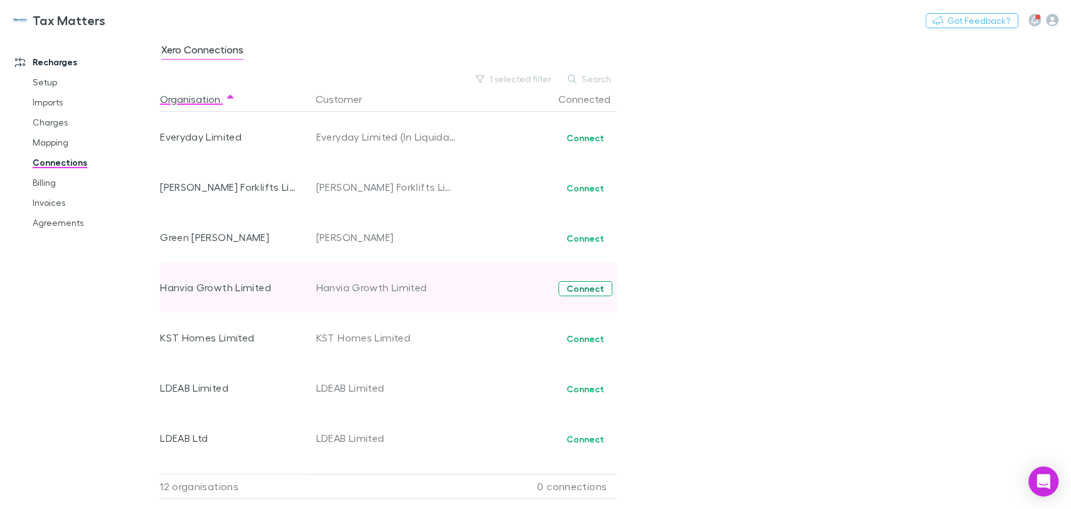
click at [585, 291] on button "Connect" at bounding box center [585, 288] width 54 height 15
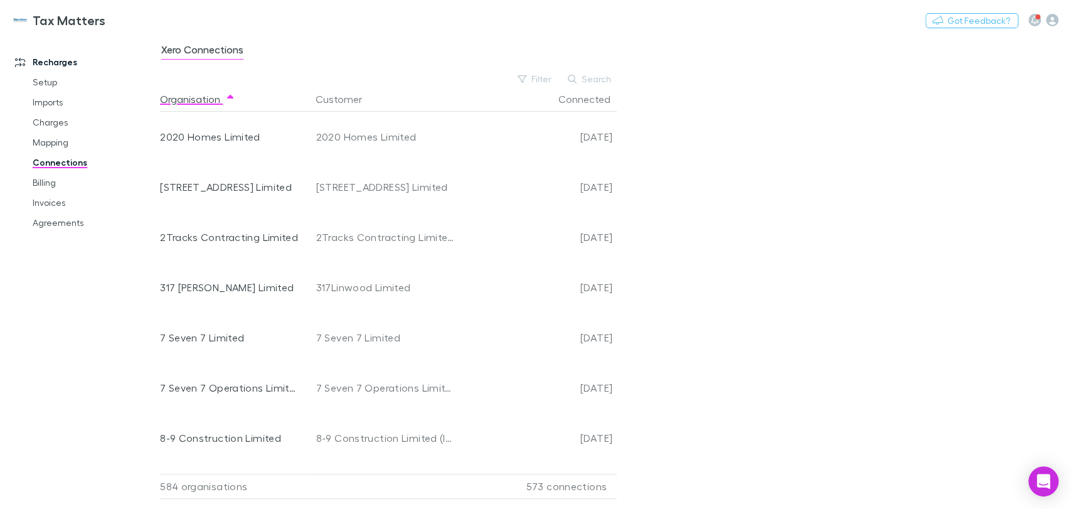
click at [527, 70] on div "Xero Connections Filter Search Organisation Customer Connected 2020 Homes Limit…" at bounding box center [615, 272] width 911 height 474
click at [531, 82] on button "Filter" at bounding box center [535, 79] width 48 height 15
click at [360, 183] on li "No" at bounding box center [451, 181] width 218 height 20
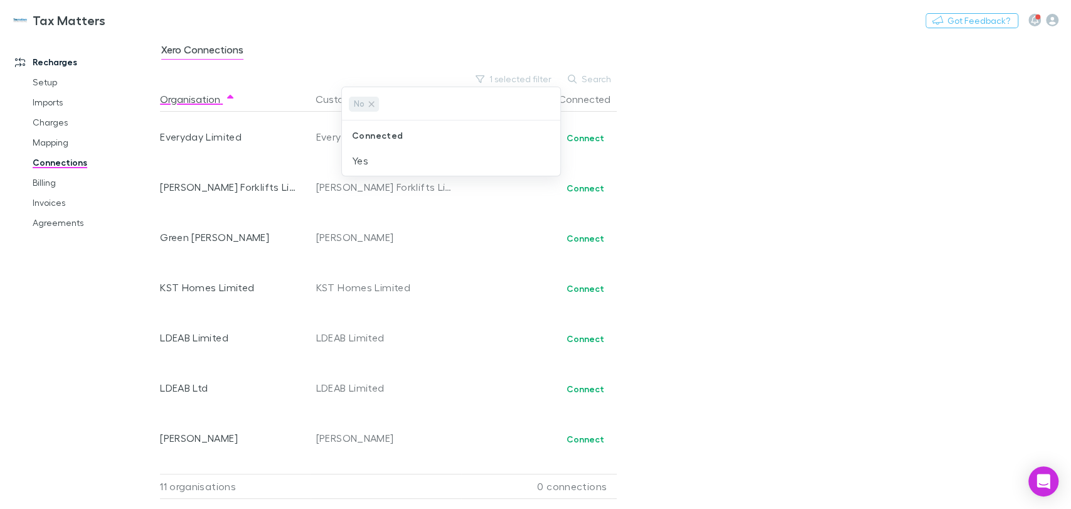
click at [430, 249] on div at bounding box center [535, 254] width 1071 height 509
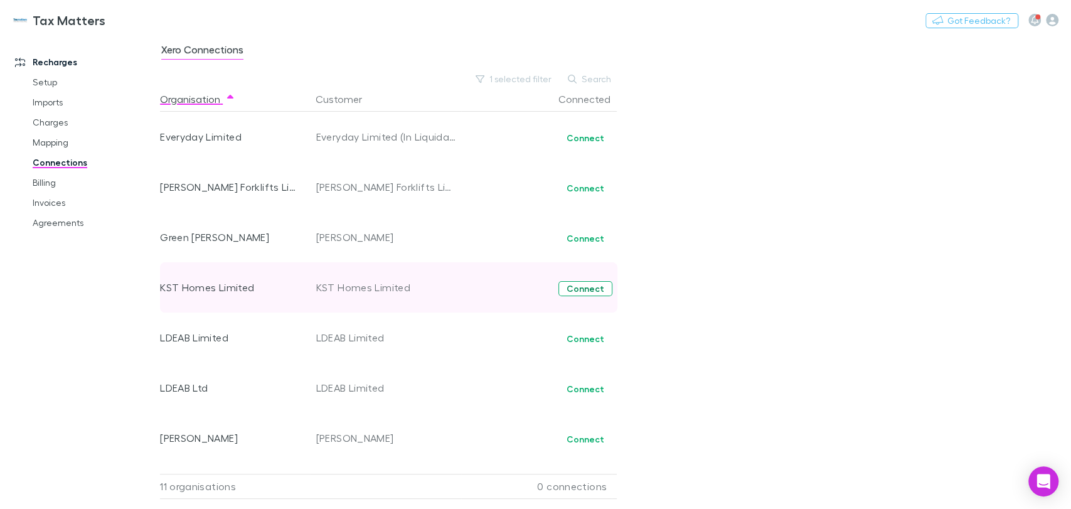
click at [578, 294] on button "Connect" at bounding box center [585, 288] width 54 height 15
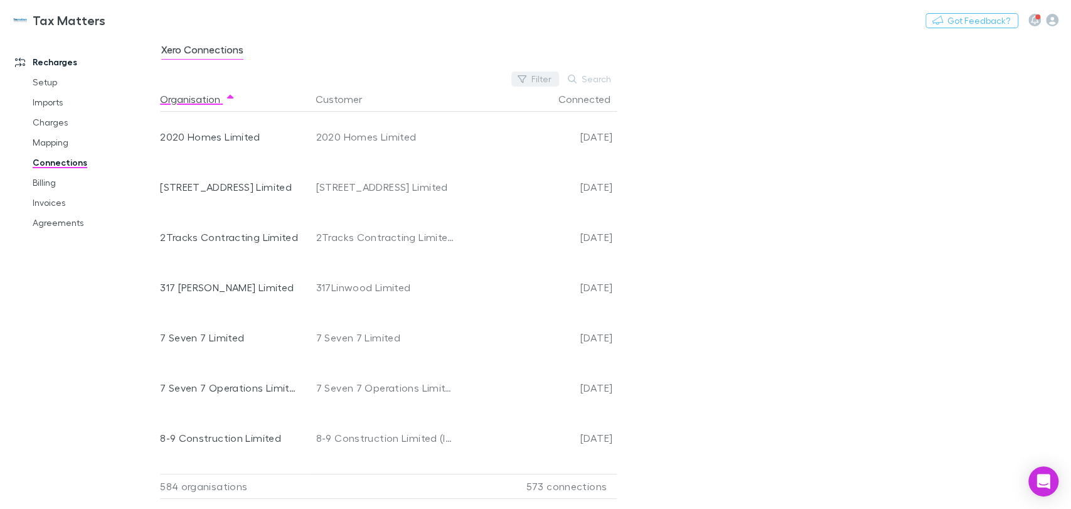
click at [548, 78] on button "Filter" at bounding box center [535, 79] width 48 height 15
click at [362, 178] on li "No" at bounding box center [451, 181] width 218 height 20
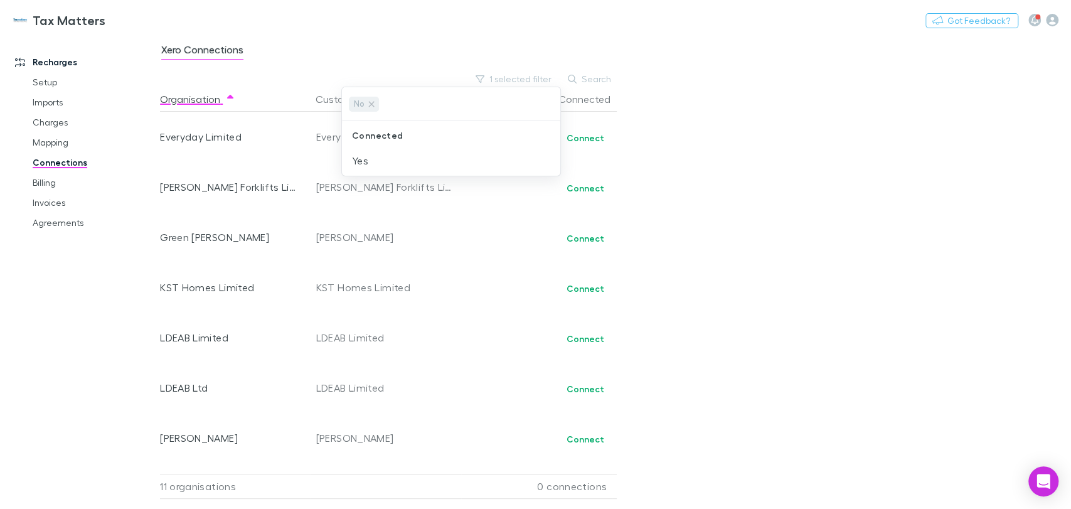
click at [420, 299] on div at bounding box center [535, 254] width 1071 height 509
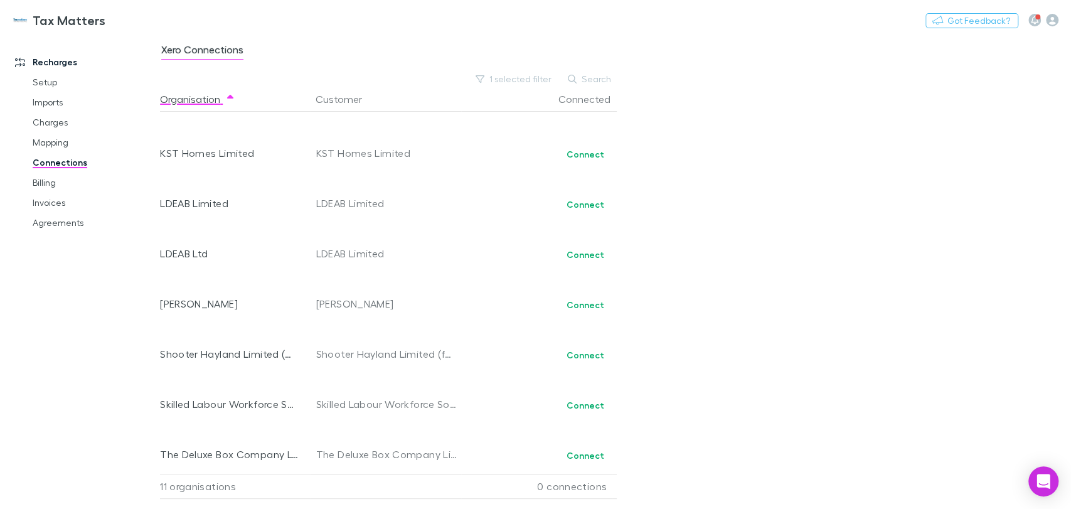
scroll to position [139, 0]
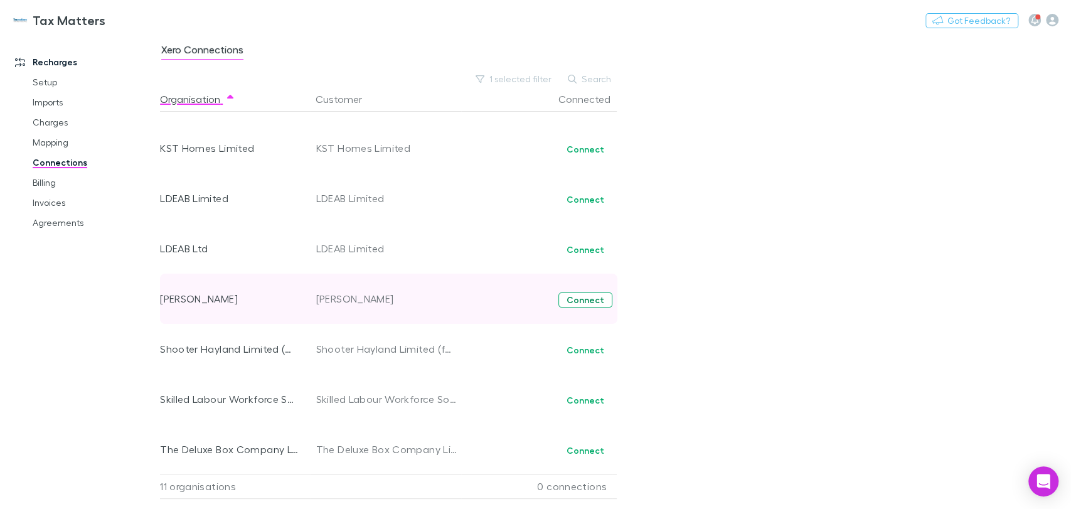
click at [589, 301] on button "Connect" at bounding box center [585, 299] width 54 height 15
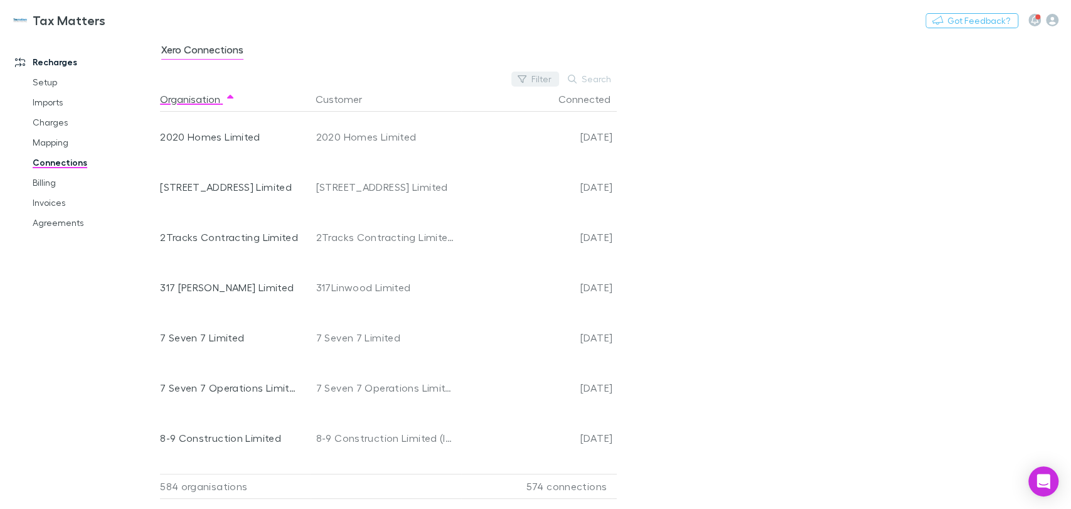
click at [543, 78] on button "Filter" at bounding box center [535, 79] width 48 height 15
click at [364, 176] on li "No" at bounding box center [451, 181] width 218 height 20
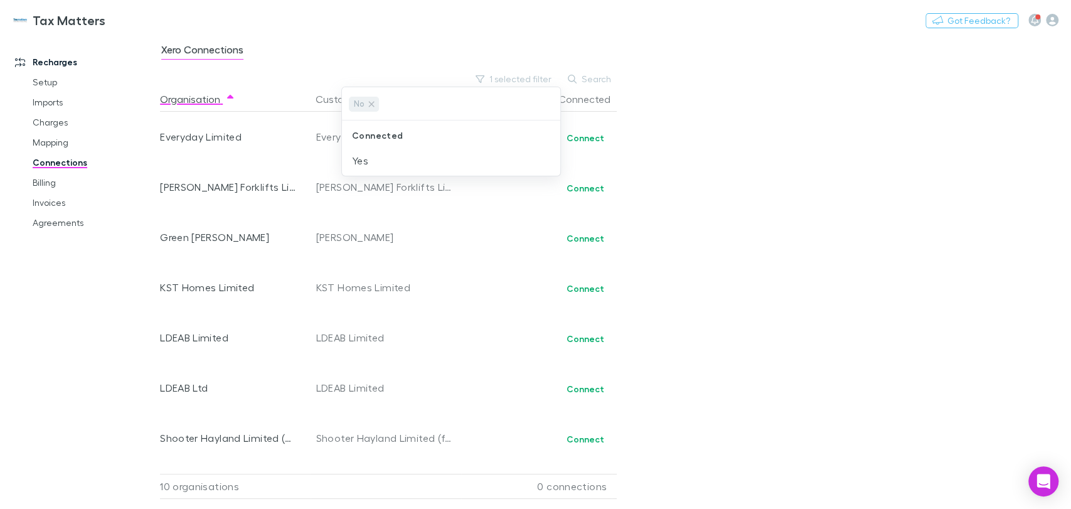
click at [464, 291] on div at bounding box center [535, 254] width 1071 height 509
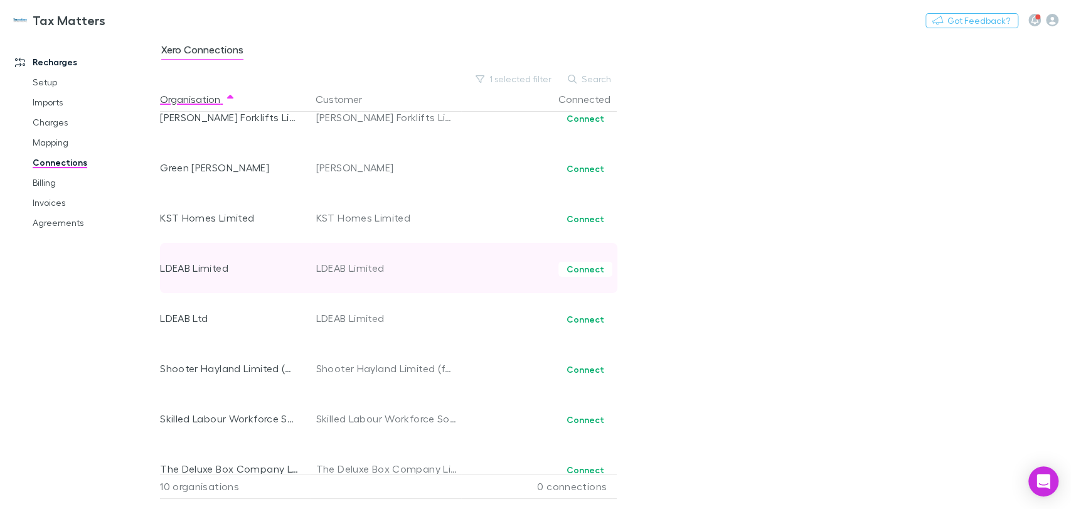
scroll to position [141, 0]
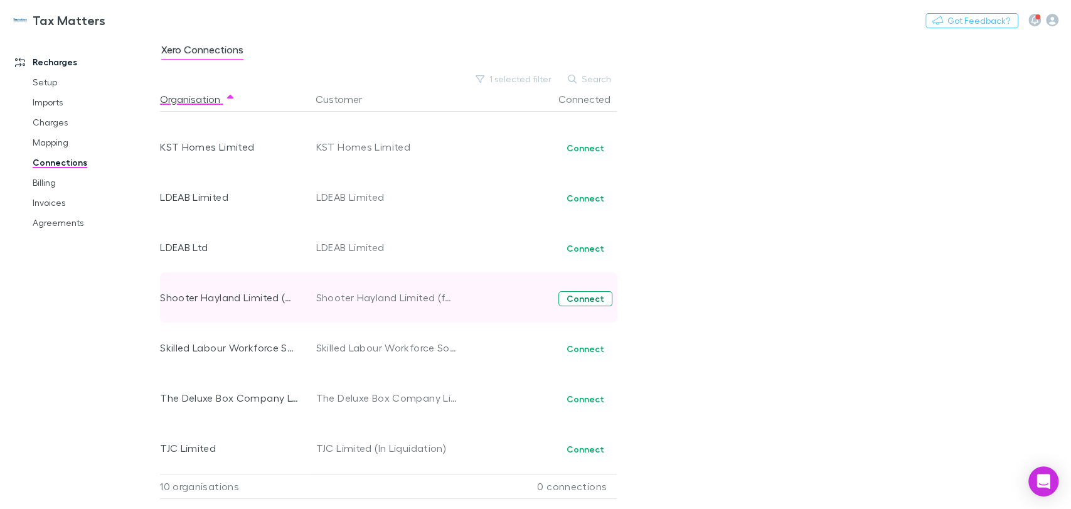
click at [582, 304] on button "Connect" at bounding box center [585, 298] width 54 height 15
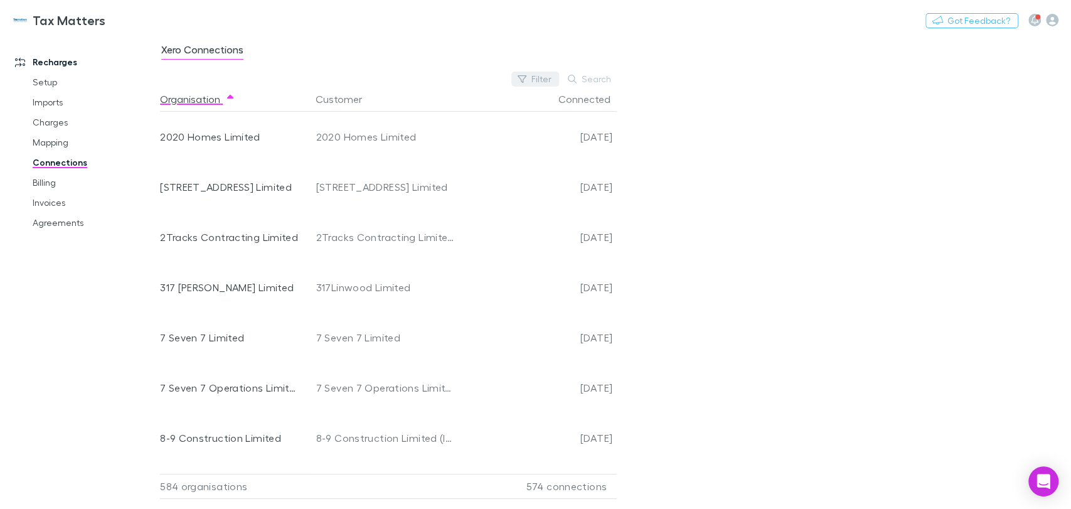
click at [541, 76] on button "Filter" at bounding box center [535, 79] width 48 height 15
click at [351, 176] on li "No" at bounding box center [451, 181] width 218 height 20
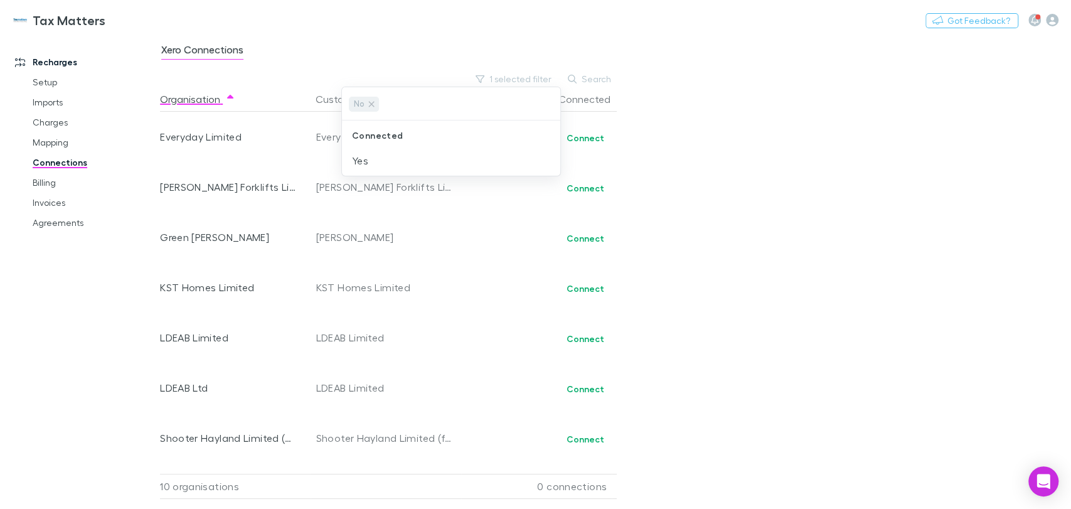
click at [434, 238] on div at bounding box center [535, 254] width 1071 height 509
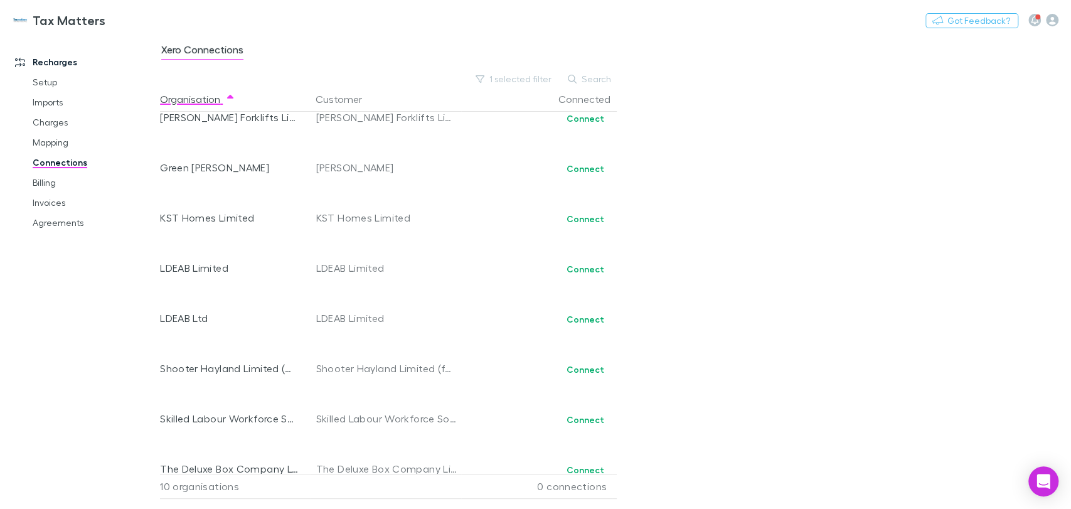
scroll to position [141, 0]
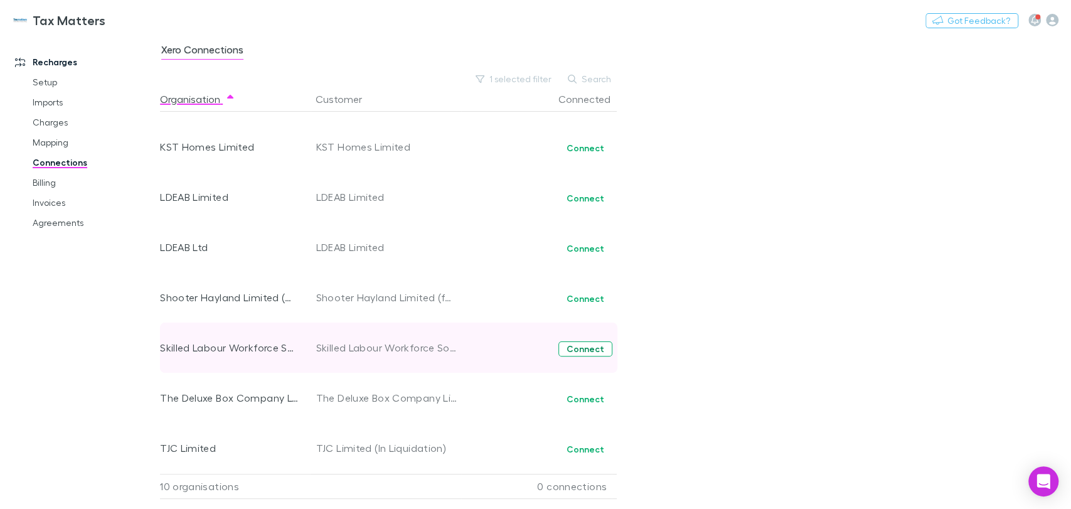
click at [597, 348] on button "Connect" at bounding box center [585, 348] width 54 height 15
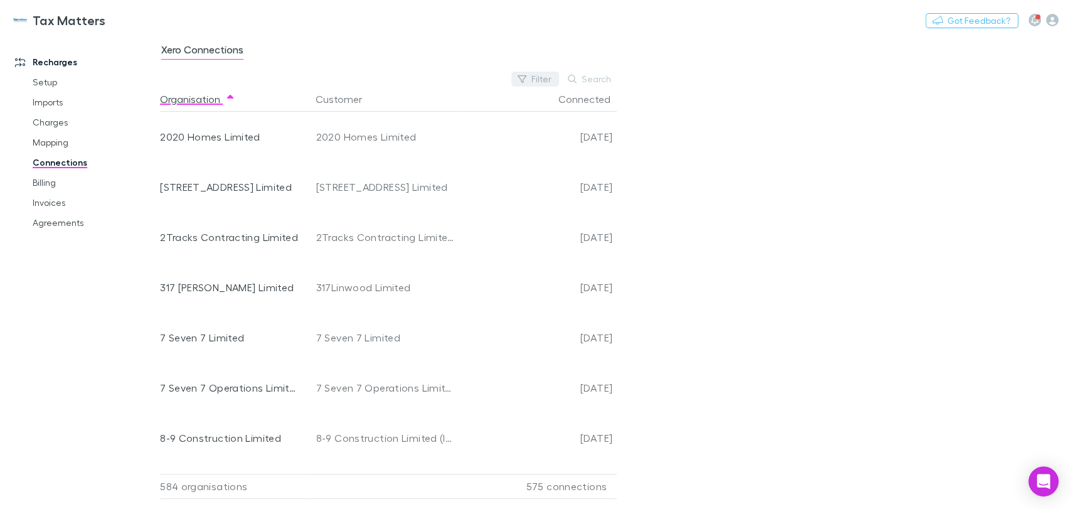
click at [530, 77] on button "Filter" at bounding box center [535, 79] width 48 height 15
click at [362, 178] on li "No" at bounding box center [451, 181] width 218 height 20
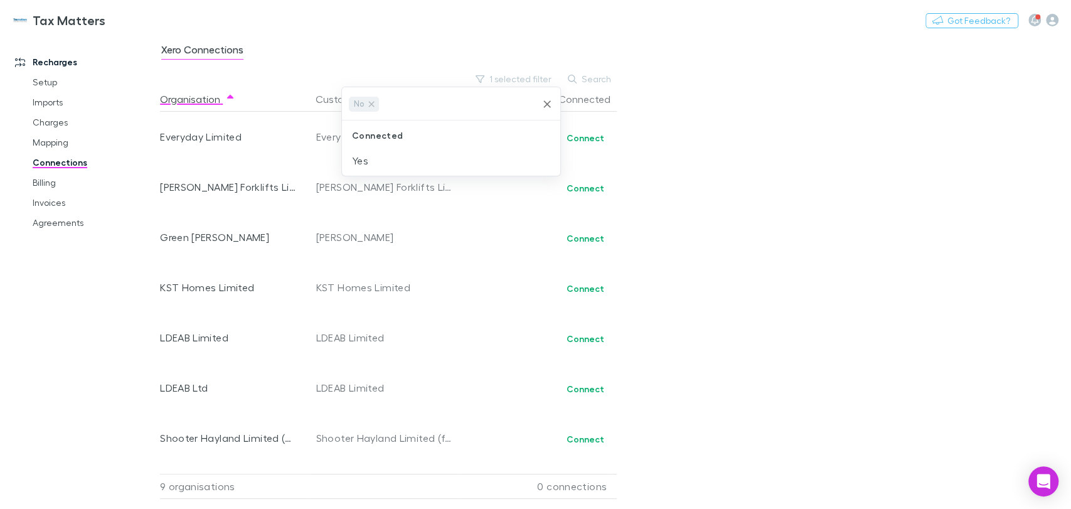
click at [513, 280] on div at bounding box center [535, 254] width 1071 height 509
click at [58, 225] on link "Agreements" at bounding box center [94, 223] width 149 height 20
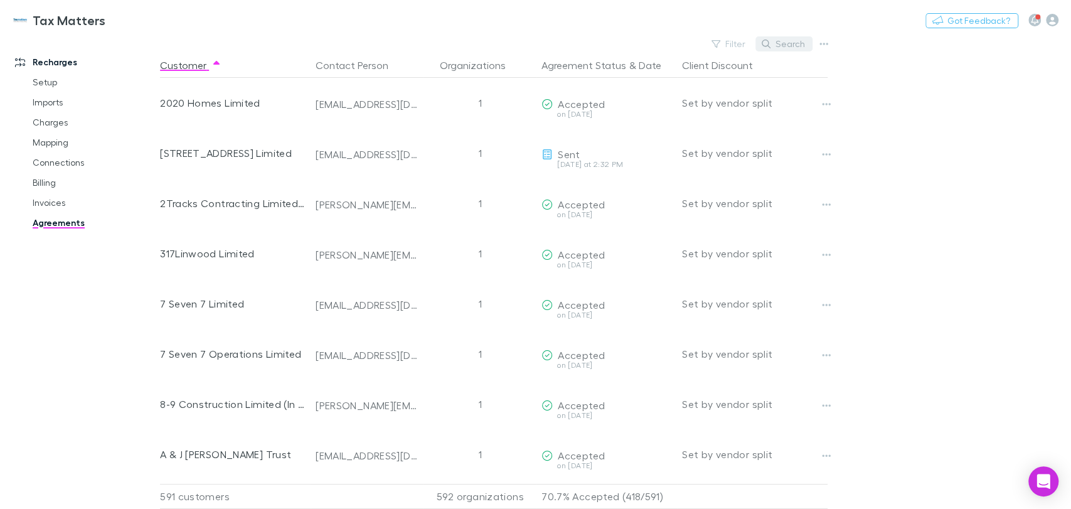
click at [794, 43] on button "Search" at bounding box center [783, 43] width 57 height 15
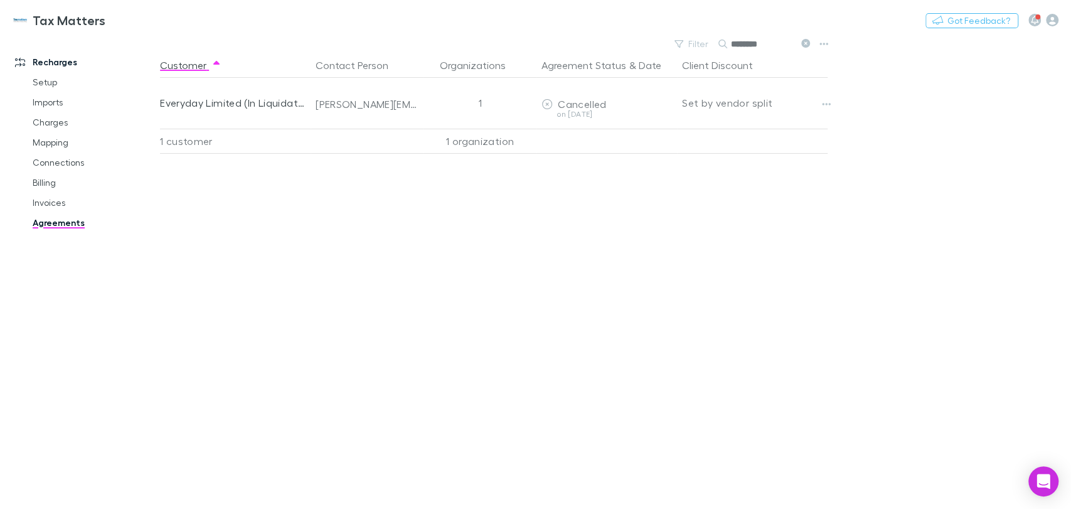
type input "********"
click at [777, 238] on div "Customer Contact Person Organizations Agreement Status & Date Client Discount E…" at bounding box center [505, 281] width 690 height 456
click at [46, 144] on link "Mapping" at bounding box center [94, 142] width 149 height 20
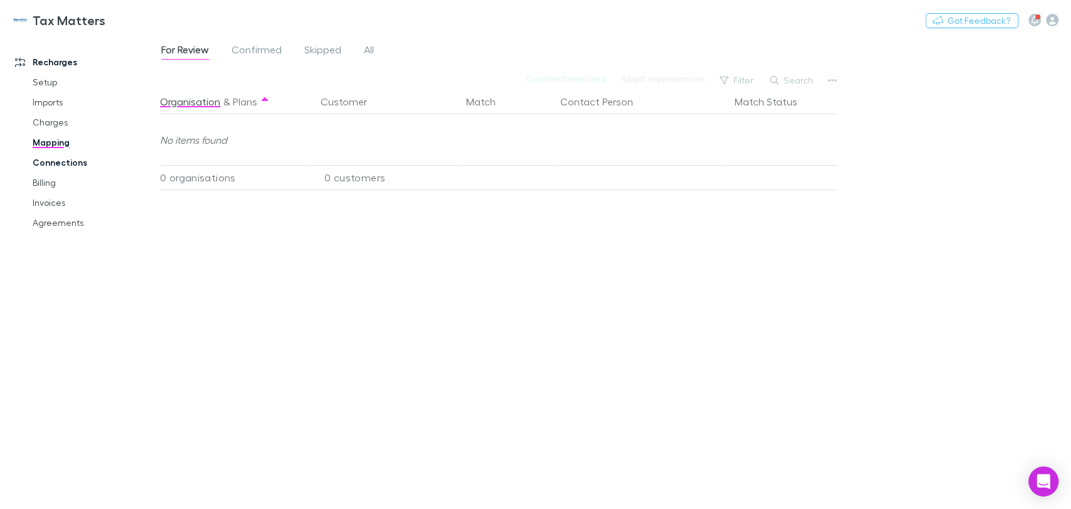
click at [75, 162] on link "Connections" at bounding box center [94, 162] width 149 height 20
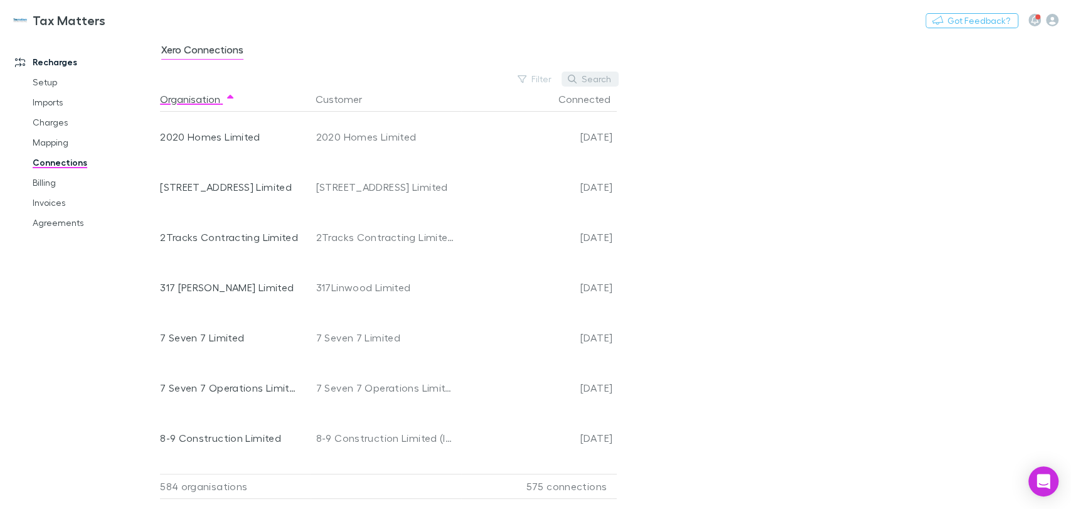
click at [586, 77] on button "Search" at bounding box center [590, 79] width 57 height 15
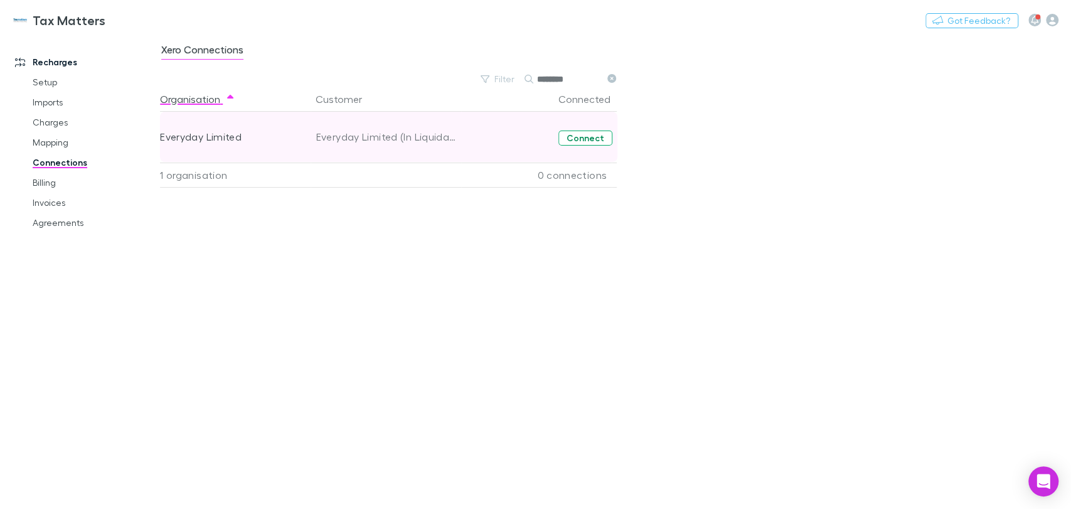
type input "********"
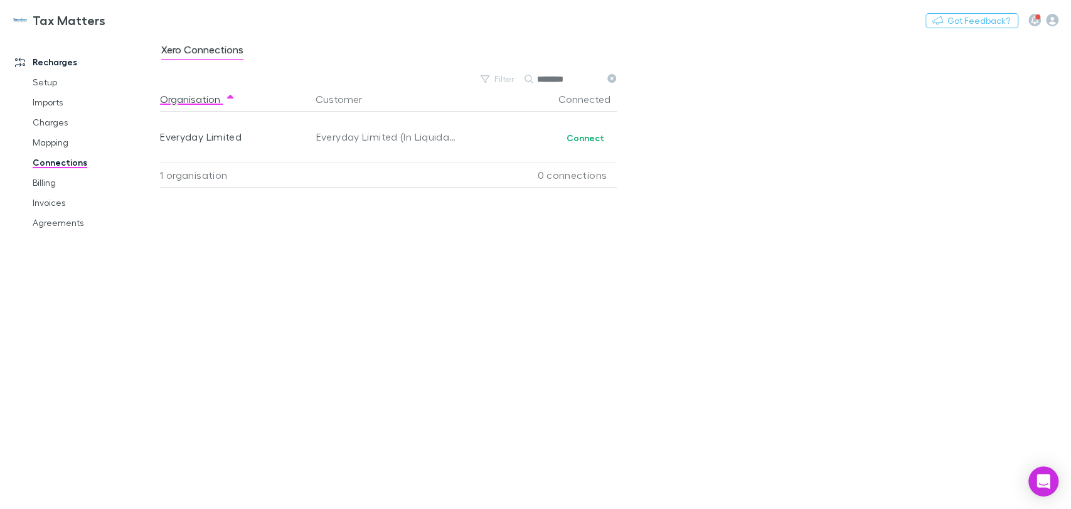
drag, startPoint x: 595, startPoint y: 141, endPoint x: 362, endPoint y: 234, distance: 250.9
click at [362, 234] on div "Organisation Customer Connected Everyday Limited Everyday Limited (In Liquidati…" at bounding box center [393, 293] width 467 height 412
click at [64, 166] on link "Connections" at bounding box center [94, 162] width 149 height 20
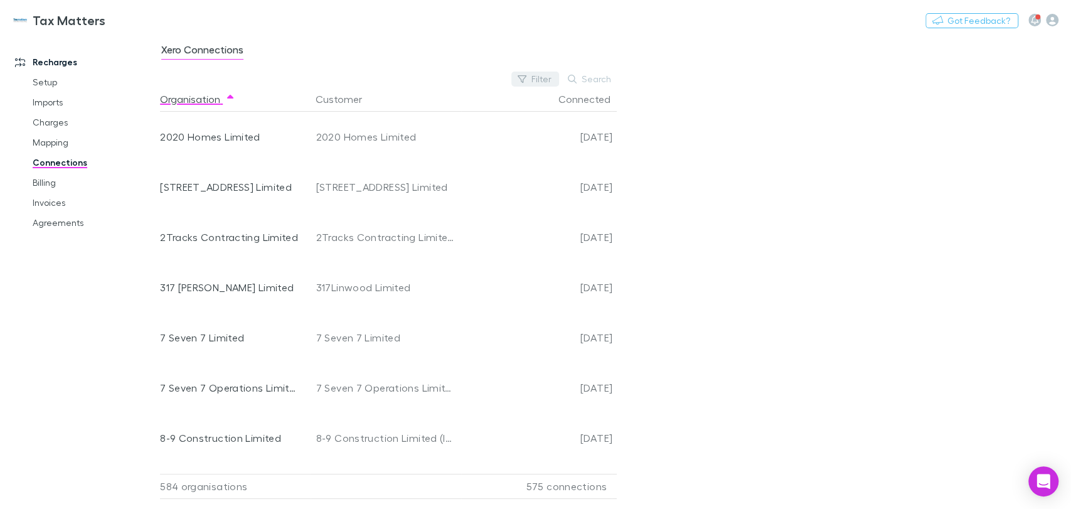
click at [541, 72] on button "Filter" at bounding box center [535, 79] width 48 height 15
click at [364, 181] on li "No" at bounding box center [451, 181] width 218 height 20
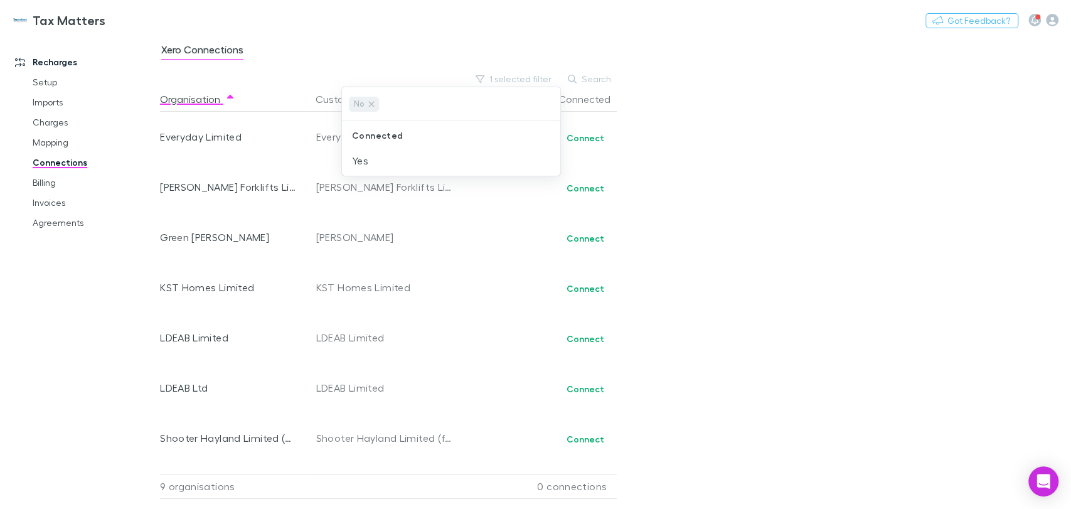
click at [477, 254] on div at bounding box center [535, 254] width 1071 height 509
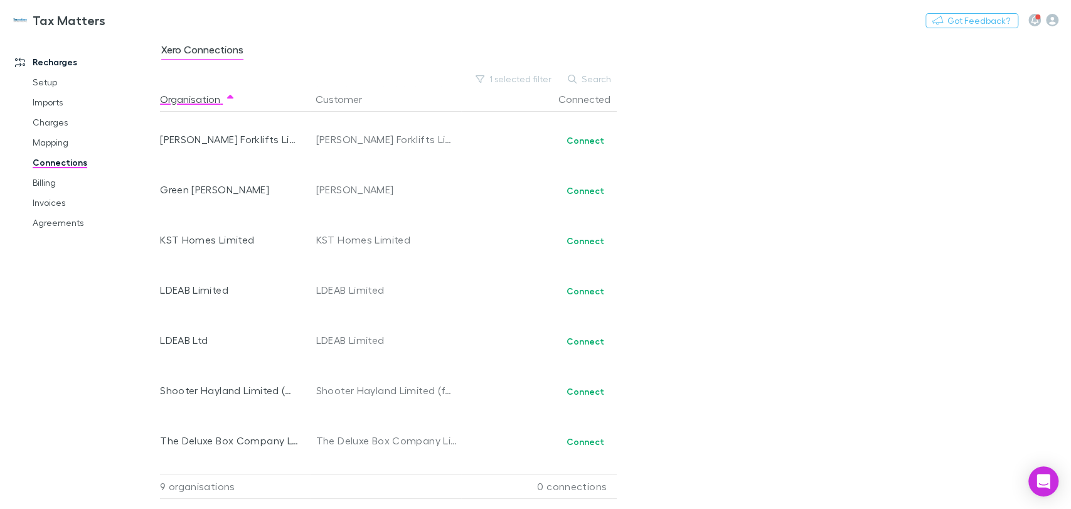
scroll to position [90, 0]
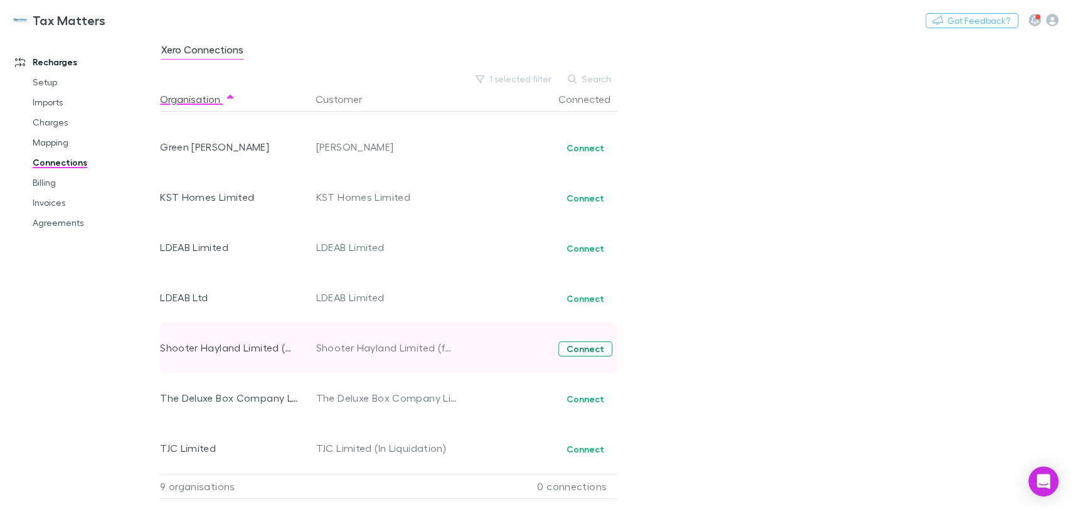
click at [577, 349] on button "Connect" at bounding box center [585, 348] width 54 height 15
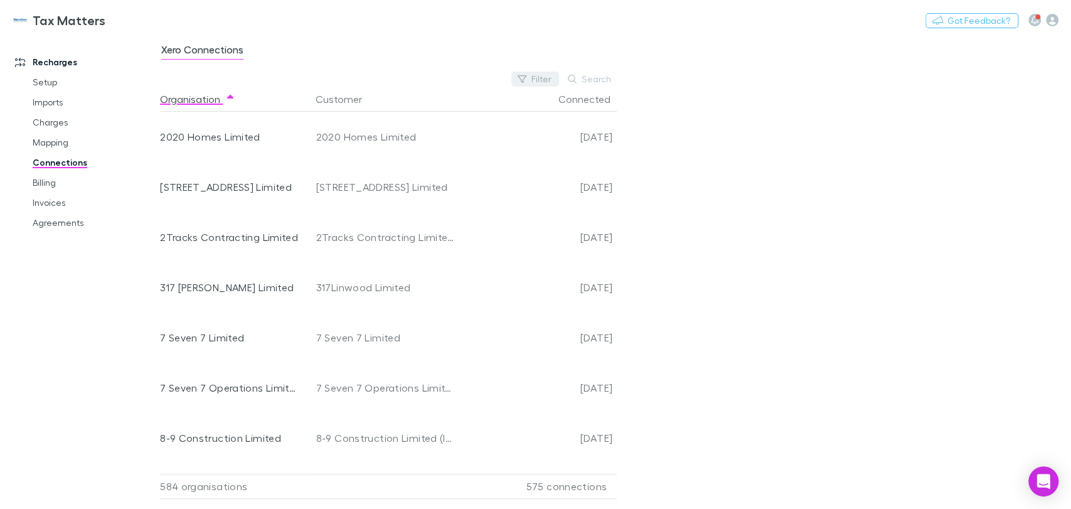
click at [537, 82] on button "Filter" at bounding box center [535, 79] width 48 height 15
click at [355, 182] on li "No" at bounding box center [451, 181] width 218 height 20
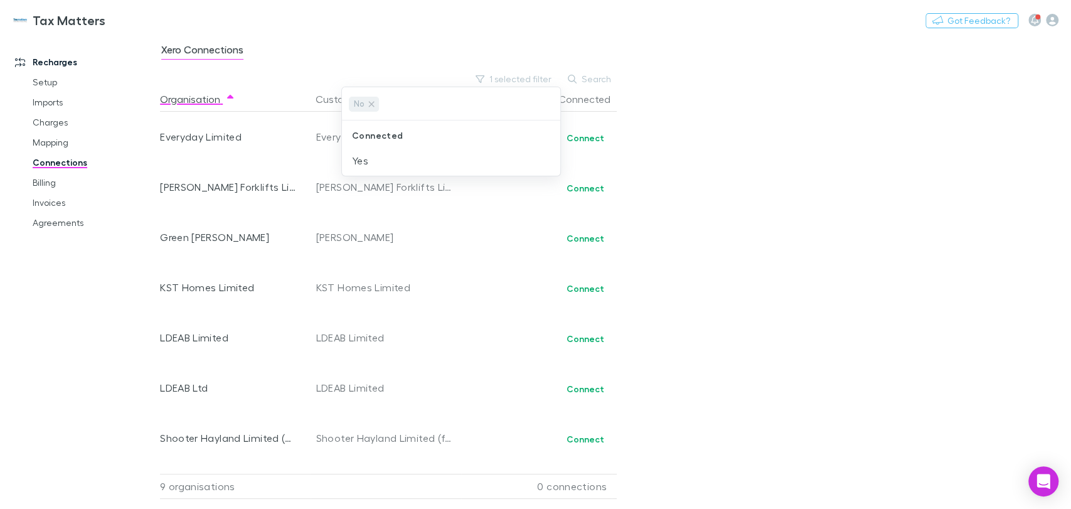
drag, startPoint x: 491, startPoint y: 297, endPoint x: 392, endPoint y: 260, distance: 105.6
click at [491, 296] on div at bounding box center [535, 254] width 1071 height 509
